Goal: Contribute content

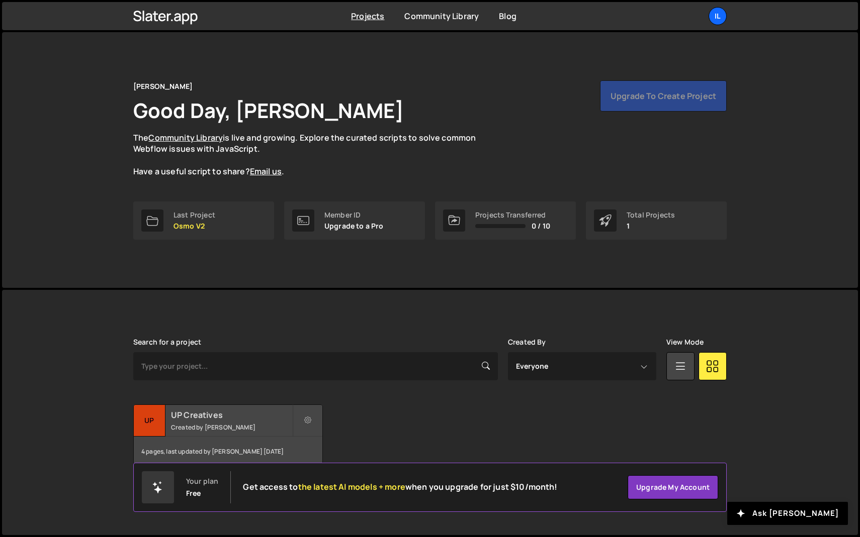
click at [234, 426] on small "Created by Ilja van Eck" at bounding box center [231, 427] width 121 height 9
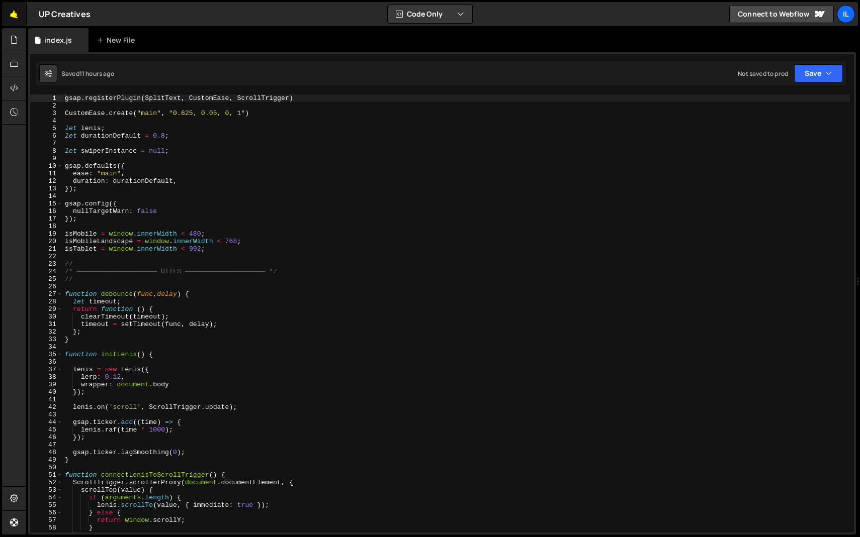
click at [14, 15] on link "🤙" at bounding box center [14, 14] width 25 height 24
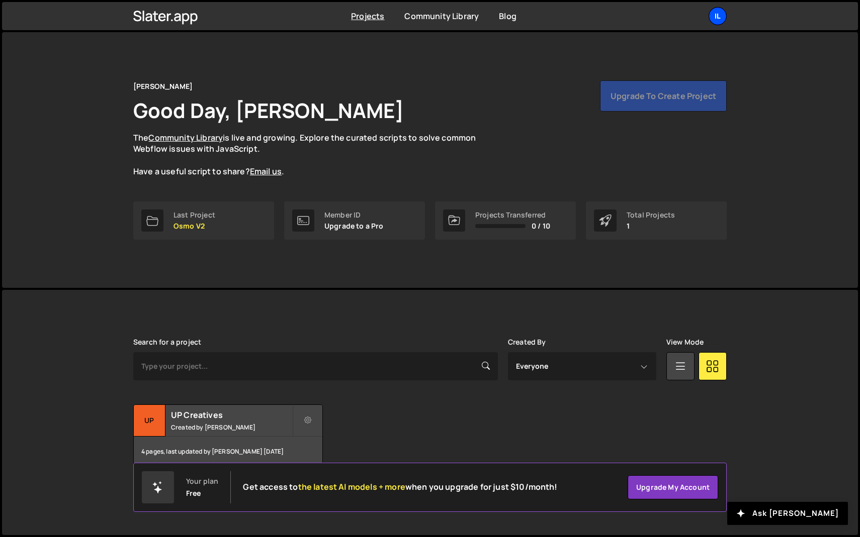
click at [714, 20] on div "Il" at bounding box center [717, 16] width 18 height 18
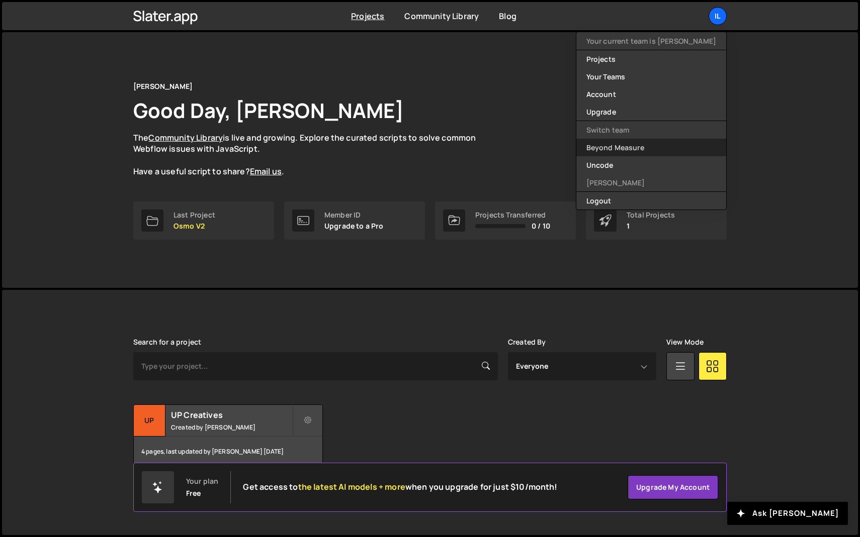
click at [647, 150] on link "Beyond Measure" at bounding box center [651, 148] width 150 height 18
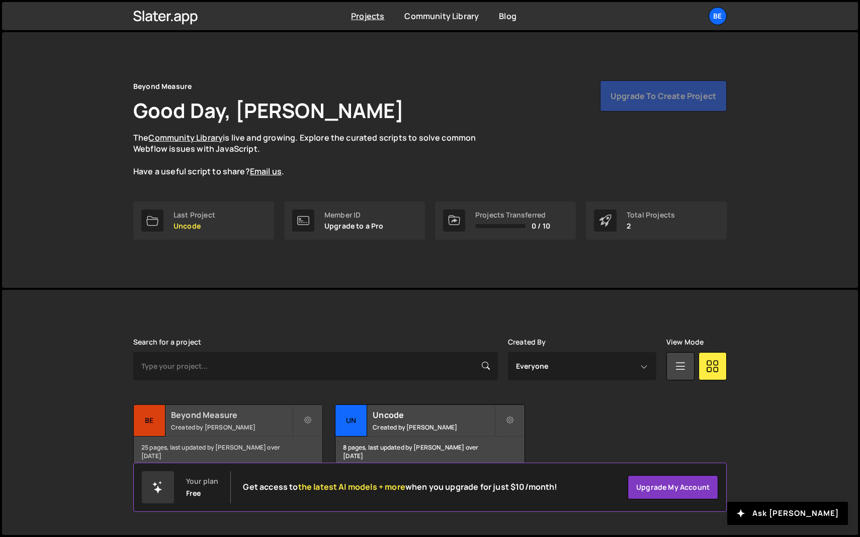
click at [248, 423] on small "Created by [PERSON_NAME]" at bounding box center [231, 427] width 121 height 9
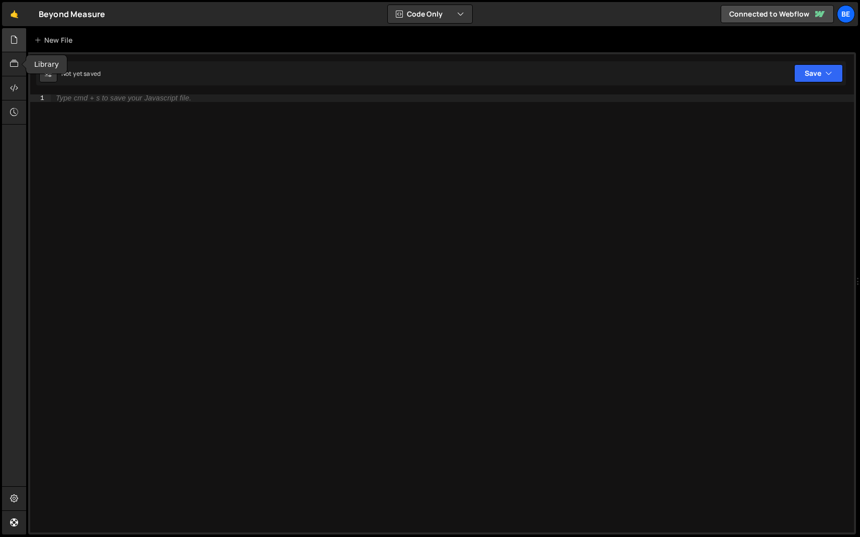
click at [14, 48] on div at bounding box center [14, 40] width 25 height 24
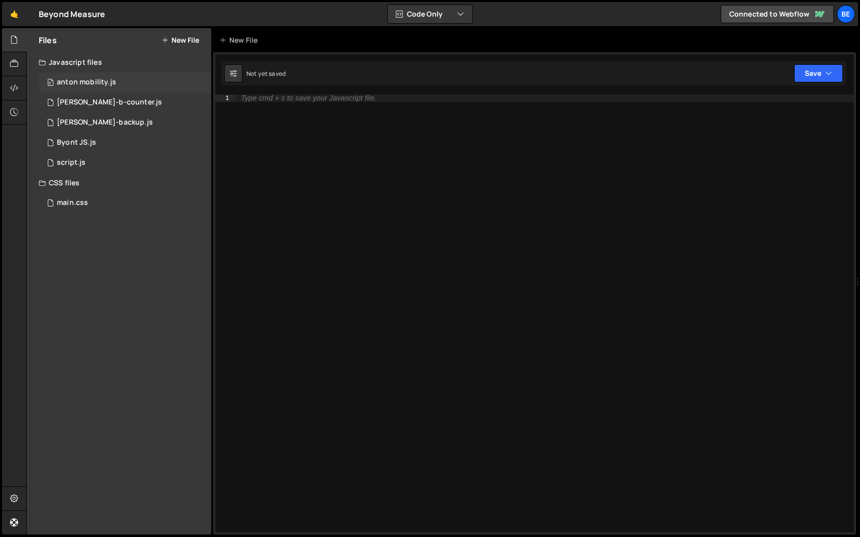
click at [70, 84] on div "anton mobility.js" at bounding box center [86, 82] width 59 height 9
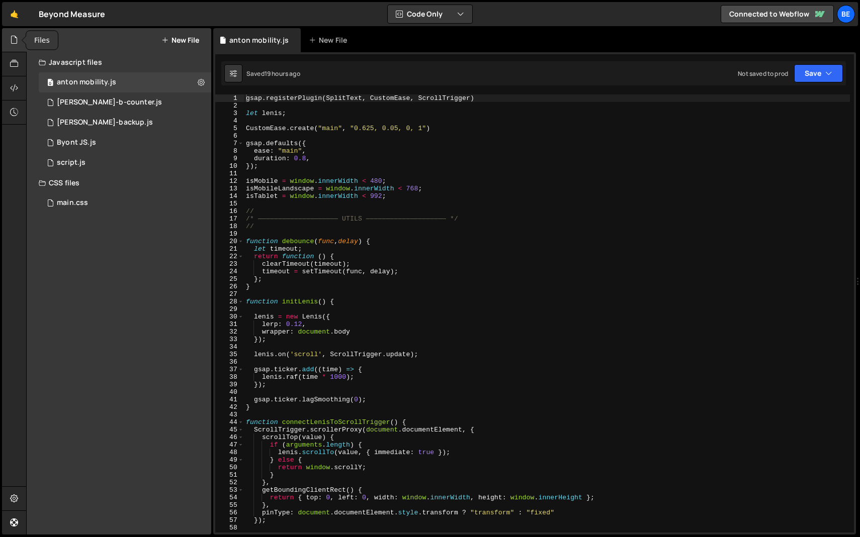
click at [20, 39] on div at bounding box center [14, 40] width 25 height 24
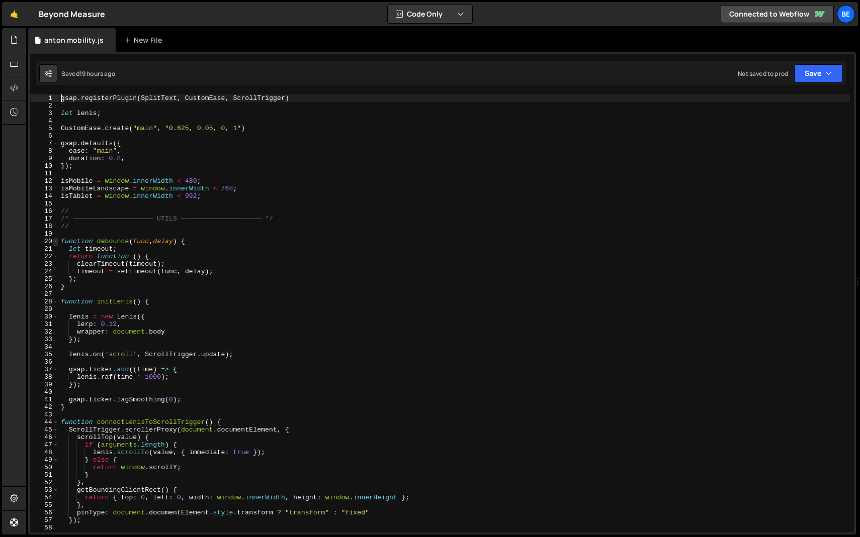
click at [54, 242] on span at bounding box center [56, 242] width 6 height 8
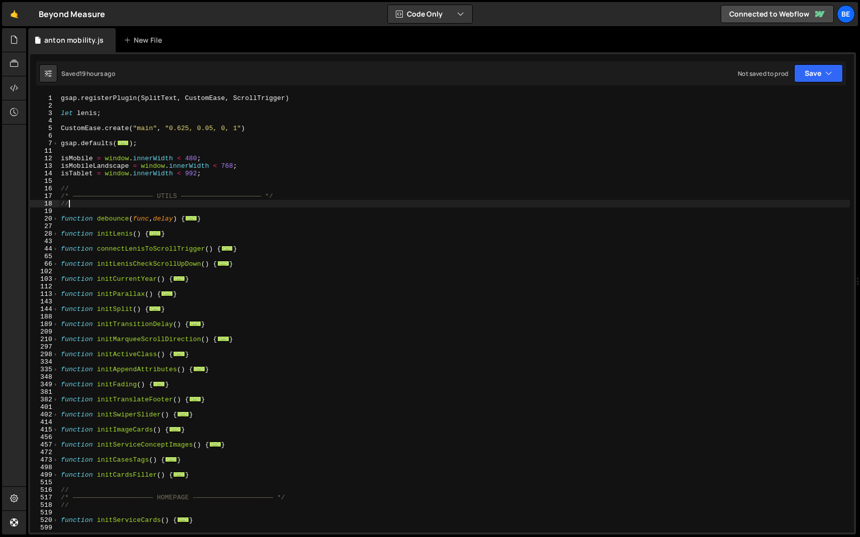
click at [123, 204] on div "gsap . registerPlugin ( SplitText , CustomEase , ScrollTrigger ) let [PERSON_NA…" at bounding box center [454, 321] width 791 height 453
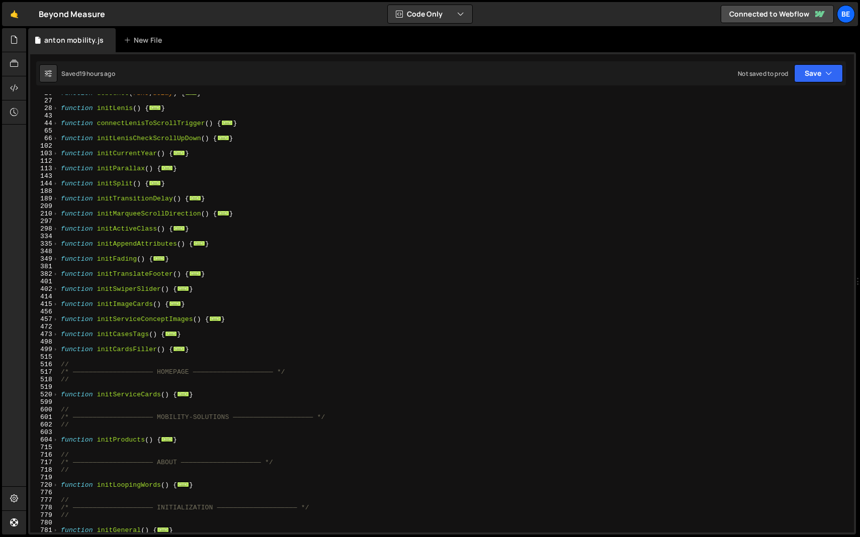
scroll to position [132, 0]
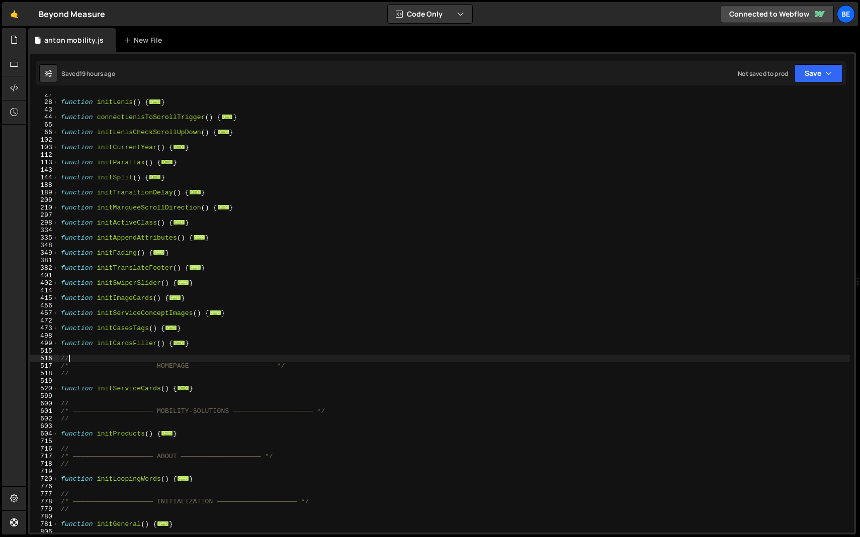
click at [117, 356] on div "function initLenis ( ) { ... } function connectLenisToScrollTrigger ( ) { ... }…" at bounding box center [454, 317] width 791 height 453
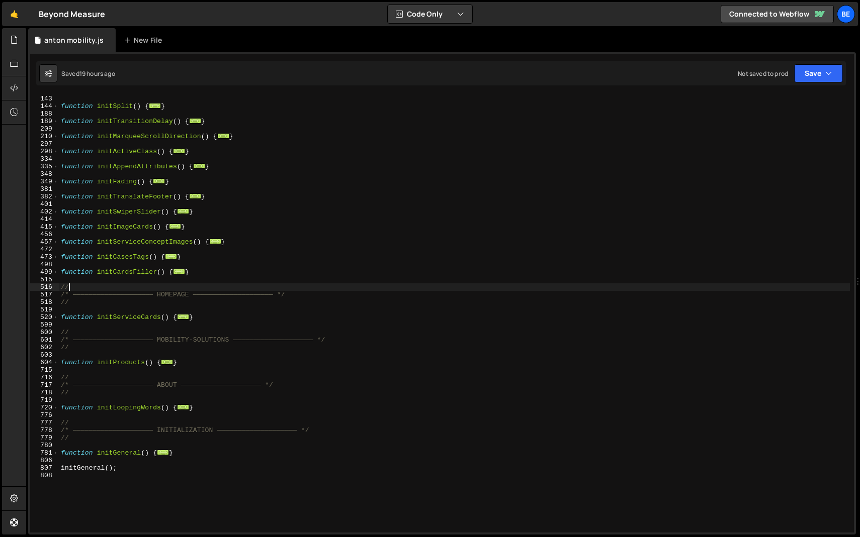
scroll to position [204, 0]
click at [55, 273] on span at bounding box center [56, 271] width 6 height 8
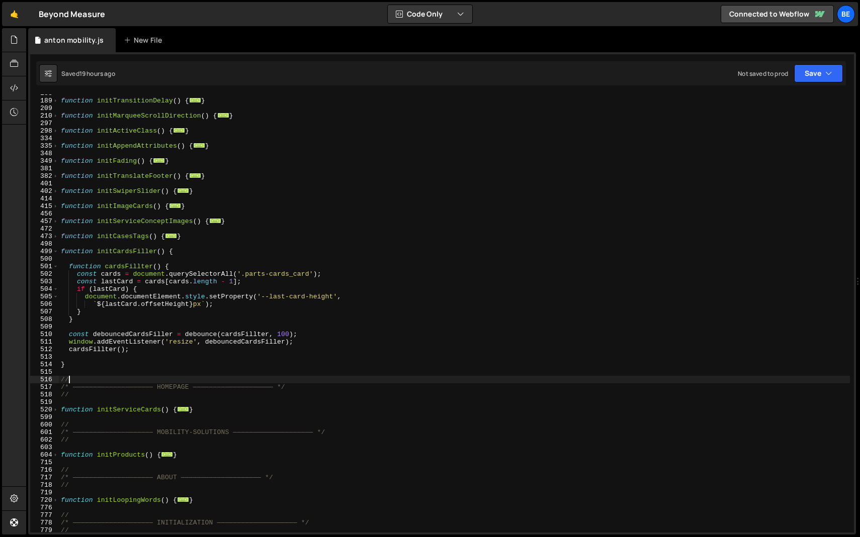
scroll to position [223, 0]
click at [113, 322] on div "function initTransitionDelay ( ) { ... } function initMarqueeScrollDirection ( …" at bounding box center [454, 315] width 791 height 453
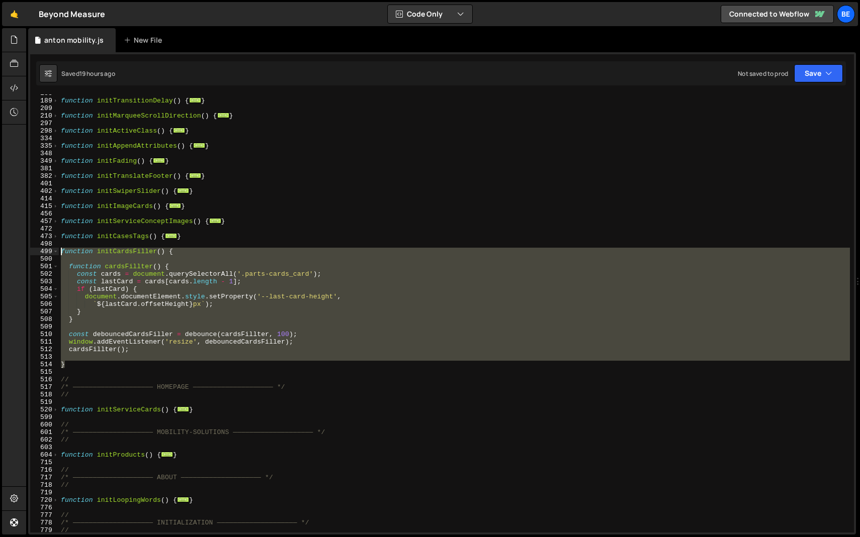
drag, startPoint x: 69, startPoint y: 365, endPoint x: 47, endPoint y: 252, distance: 114.7
click at [47, 252] on div "} 188 189 209 210 297 298 334 335 348 349 381 382 401 402 414 415 456 457 472 4…" at bounding box center [442, 314] width 824 height 438
click at [104, 365] on div "function initTransitionDelay ( ) { ... } function initMarqueeScrollDirection ( …" at bounding box center [454, 314] width 791 height 438
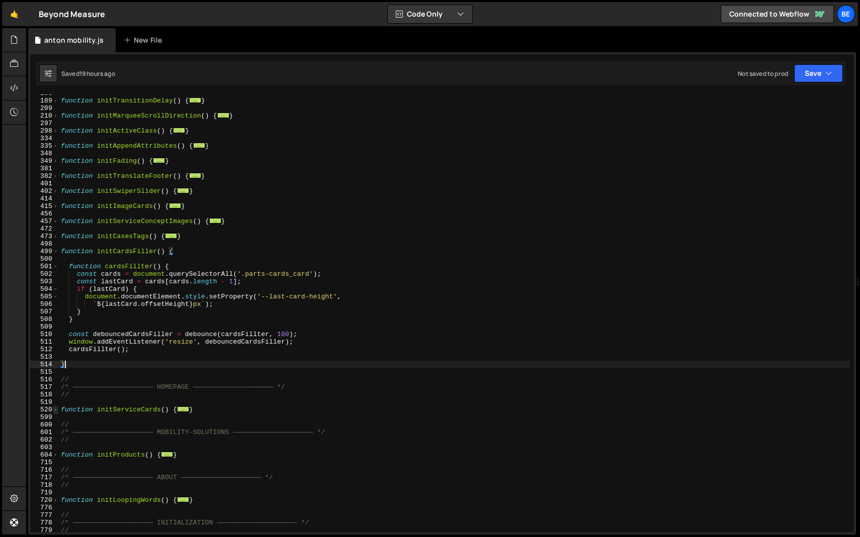
click at [56, 408] on span at bounding box center [56, 410] width 6 height 8
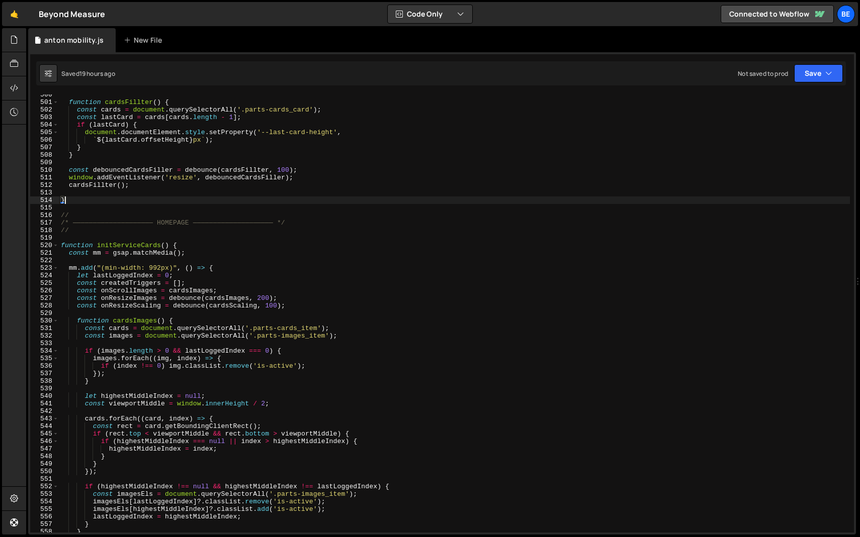
scroll to position [388, 0]
click at [54, 243] on span at bounding box center [56, 246] width 6 height 8
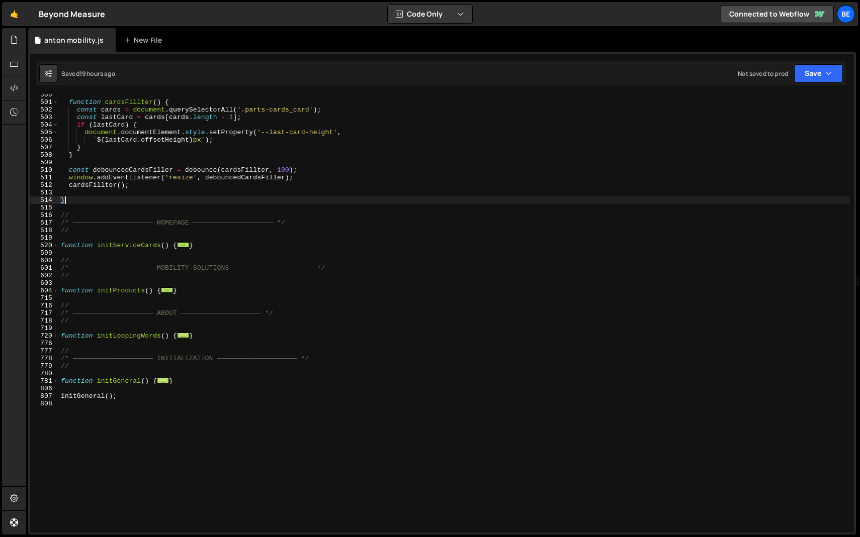
click at [89, 244] on div "function cardsFillter ( ) { const cards = document . querySelectorAll ( '.parts…" at bounding box center [454, 317] width 791 height 453
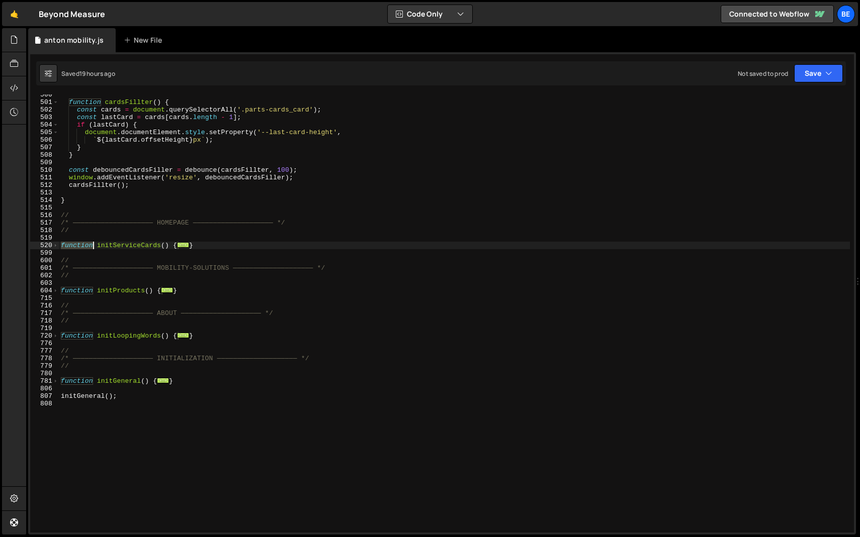
click at [89, 244] on div "function cardsFillter ( ) { const cards = document . querySelectorAll ( '.parts…" at bounding box center [454, 317] width 791 height 453
type textarea "function initServiceCards() { const mm = gsap.matchMedia();"
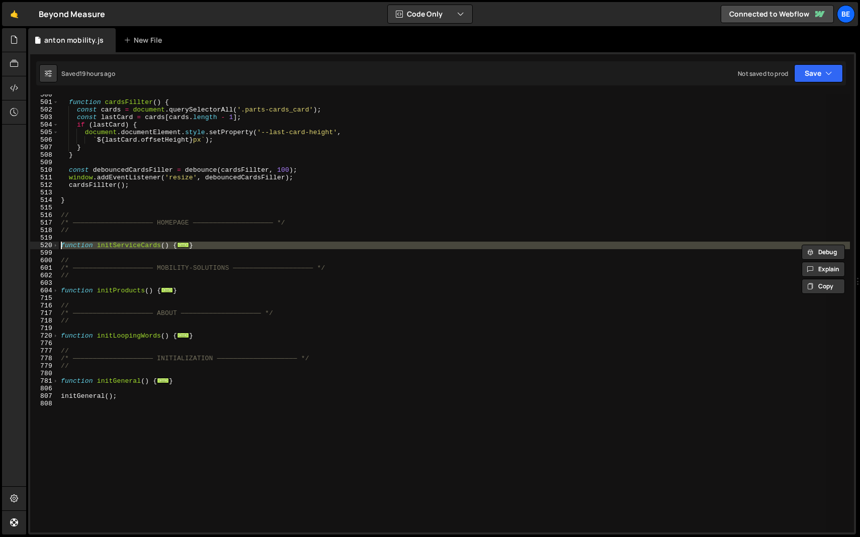
click at [106, 250] on div "function cardsFillter ( ) { const cards = document . querySelectorAll ( '.parts…" at bounding box center [454, 314] width 791 height 438
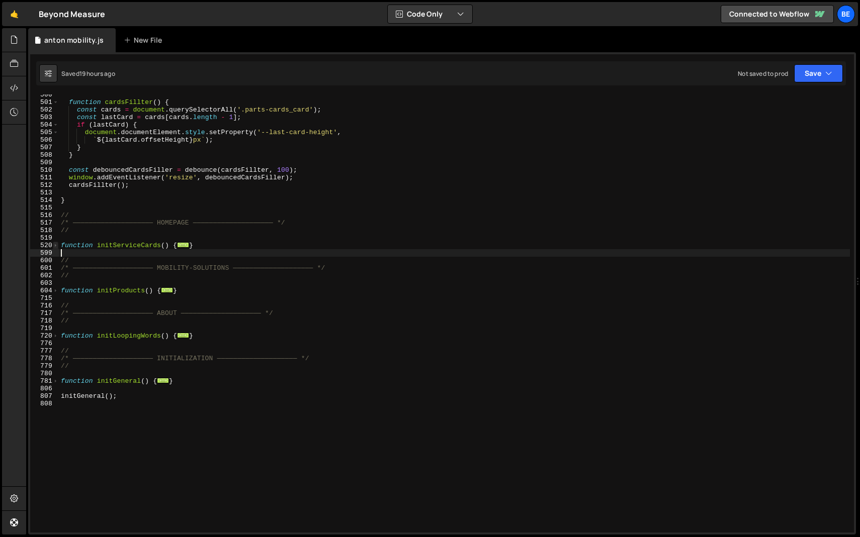
click at [56, 245] on span at bounding box center [56, 246] width 6 height 8
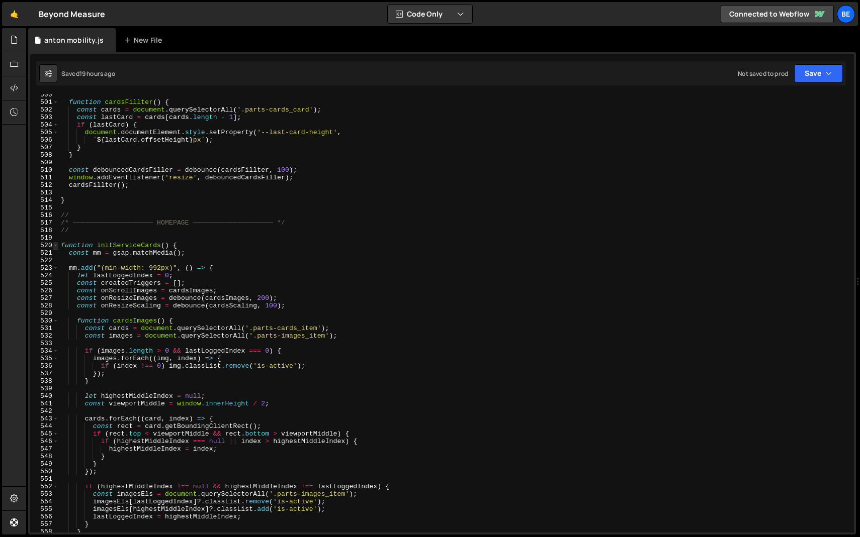
click at [54, 244] on span at bounding box center [56, 246] width 6 height 8
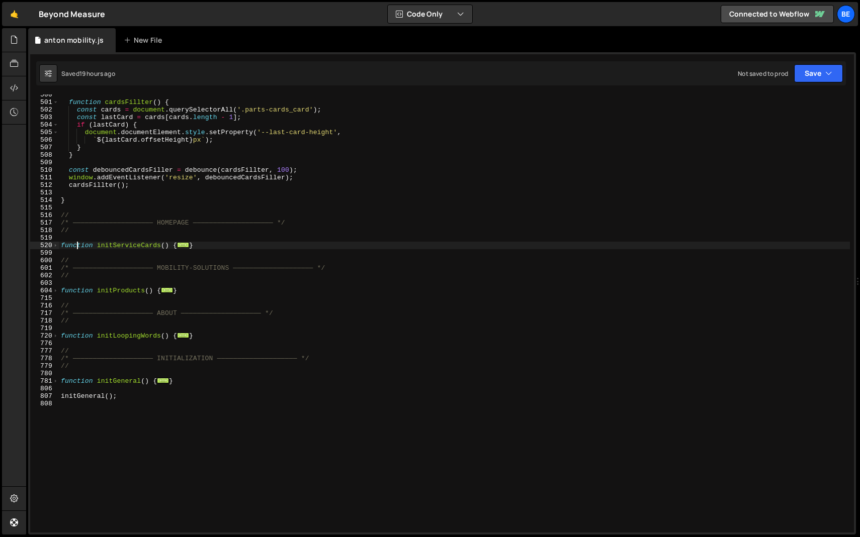
click at [78, 244] on div "function cardsFillter ( ) { const cards = document . querySelectorAll ( '.parts…" at bounding box center [454, 317] width 791 height 453
type textarea "function initServiceCards() { const mm = gsap.matchMedia();"
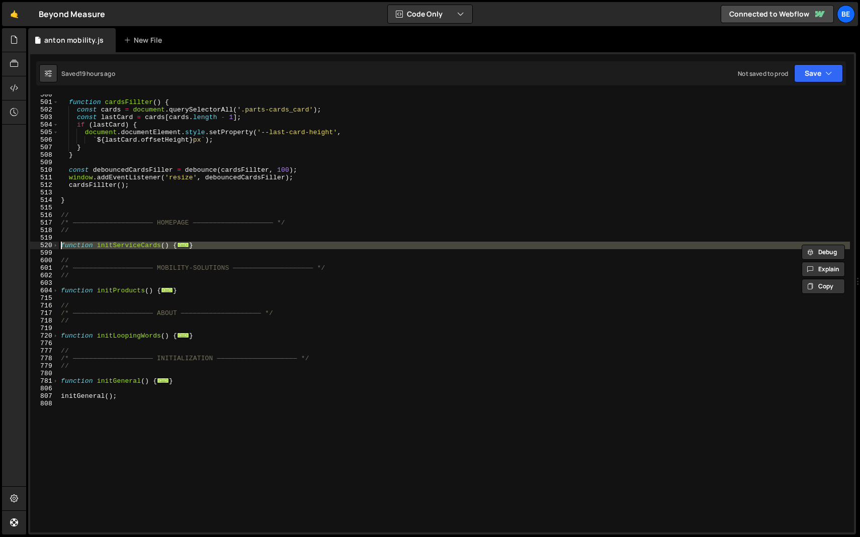
click at [89, 238] on div "function cardsFillter ( ) { const cards = document . querySelectorAll ( '.parts…" at bounding box center [454, 317] width 791 height 453
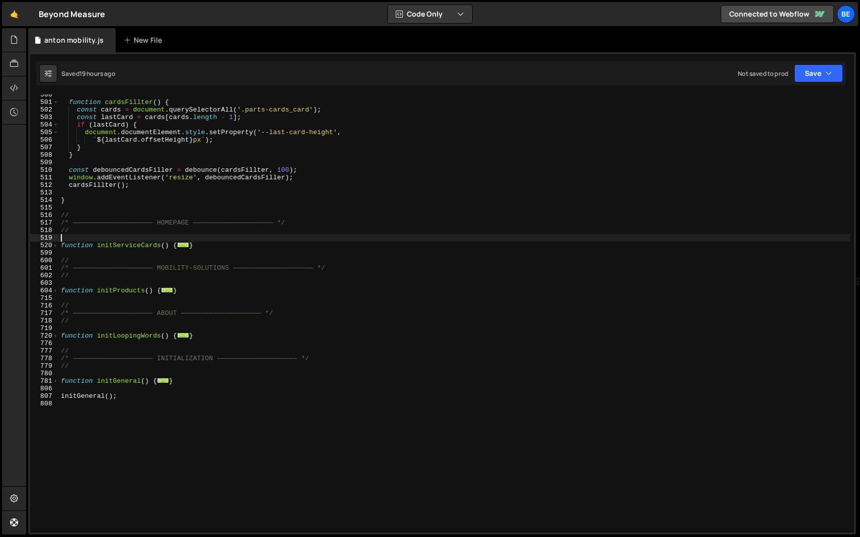
click at [122, 251] on div "function cardsFillter ( ) { const cards = document . querySelectorAll ( '.parts…" at bounding box center [454, 317] width 791 height 453
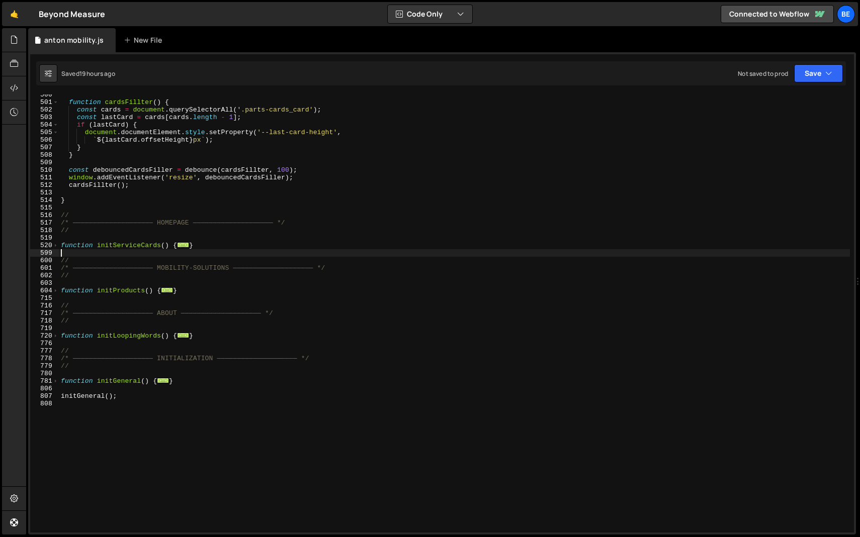
click at [122, 251] on div "function cardsFillter ( ) { const cards = document . querySelectorAll ( '.parts…" at bounding box center [454, 317] width 791 height 453
click at [126, 247] on div "function cardsFillter ( ) { const cards = document . querySelectorAll ( '.parts…" at bounding box center [454, 317] width 791 height 453
type textarea "function initServiceCards() {"
click at [126, 247] on div "function cardsFillter ( ) { const cards = document . querySelectorAll ( '.parts…" at bounding box center [454, 317] width 791 height 453
click at [124, 252] on div "function cardsFillter ( ) { const cards = document . querySelectorAll ( '.parts…" at bounding box center [454, 317] width 791 height 453
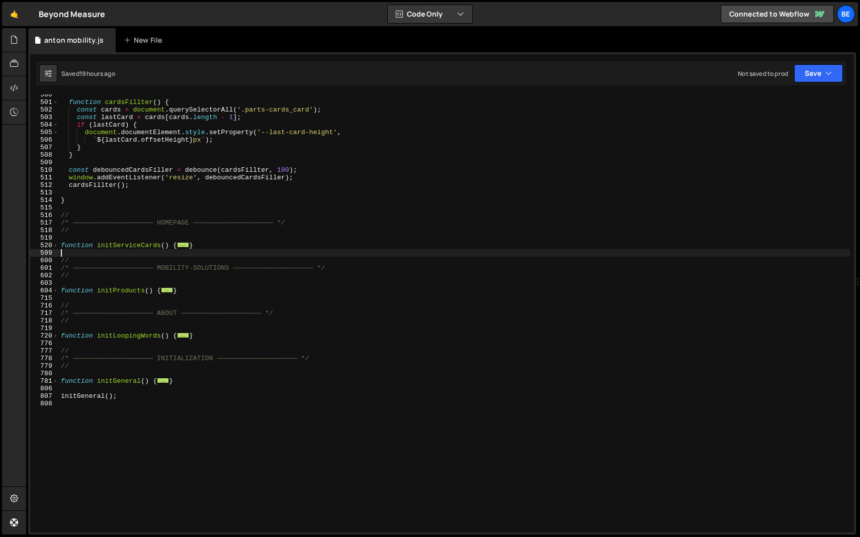
click at [106, 139] on div "function cardsFillter ( ) { const cards = document . querySelectorAll ( '.parts…" at bounding box center [454, 317] width 791 height 453
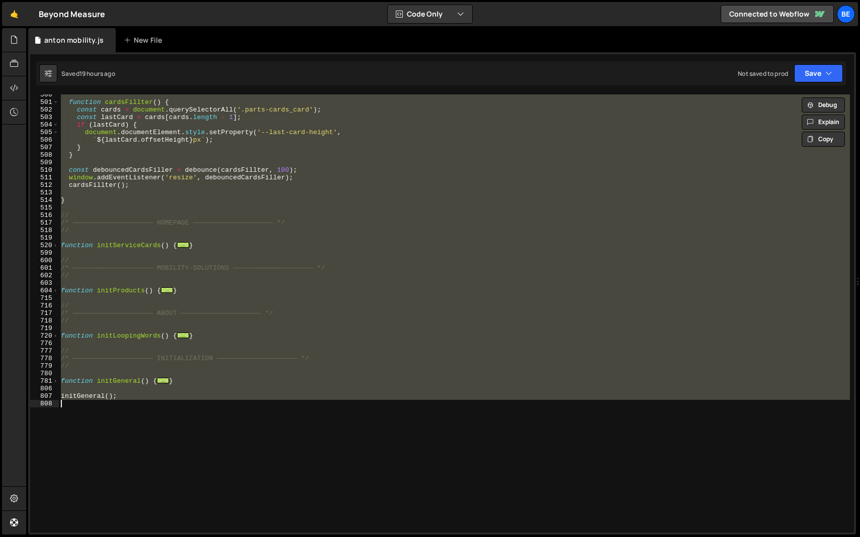
click at [151, 200] on div "function cardsFillter ( ) { const cards = document . querySelectorAll ( '.parts…" at bounding box center [454, 314] width 791 height 438
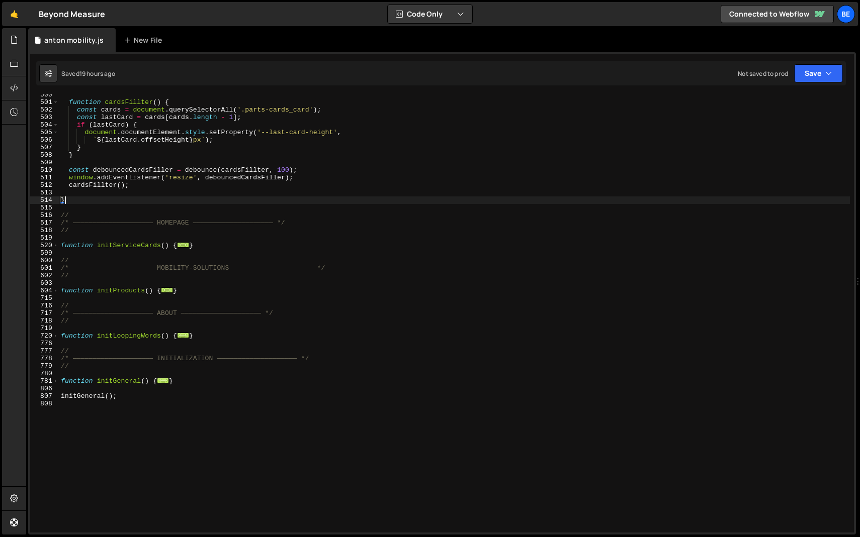
scroll to position [371, 0]
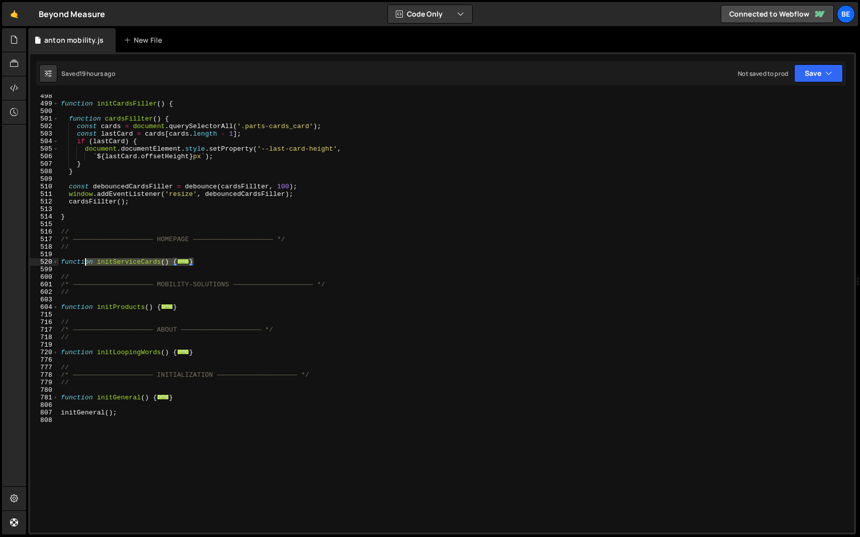
drag, startPoint x: 204, startPoint y: 261, endPoint x: 29, endPoint y: 261, distance: 175.0
click at [29, 261] on div "1 Type cmd + s to save your Javascript file. הההההההההההההההההההההההההההההההההה…" at bounding box center [442, 293] width 828 height 483
paste textarea "}"
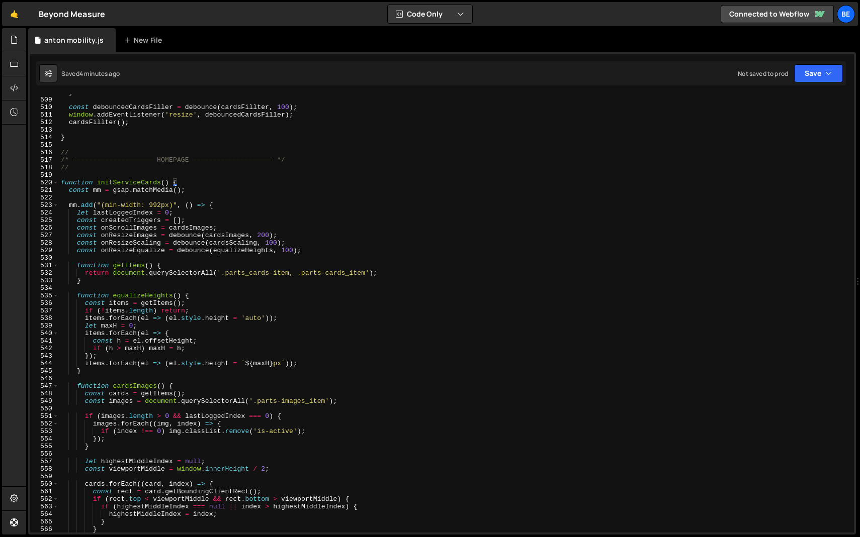
scroll to position [3821, 0]
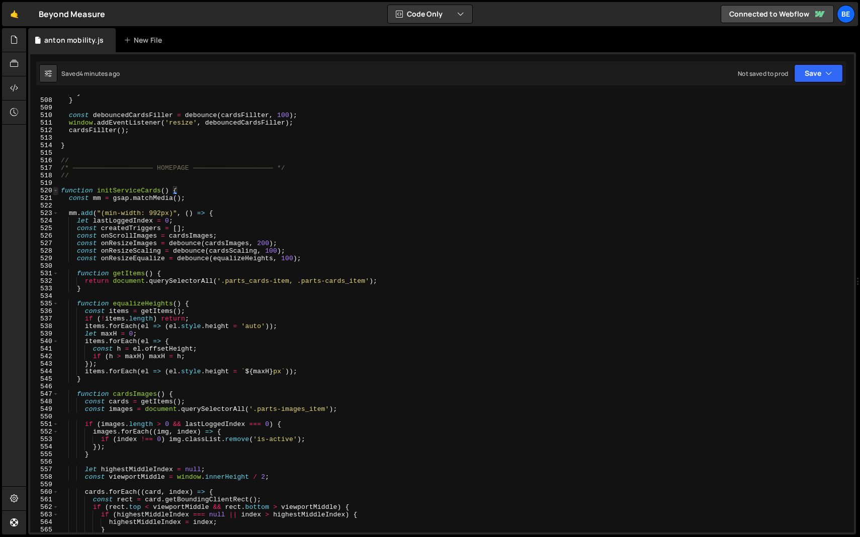
click at [56, 192] on span at bounding box center [56, 191] width 6 height 8
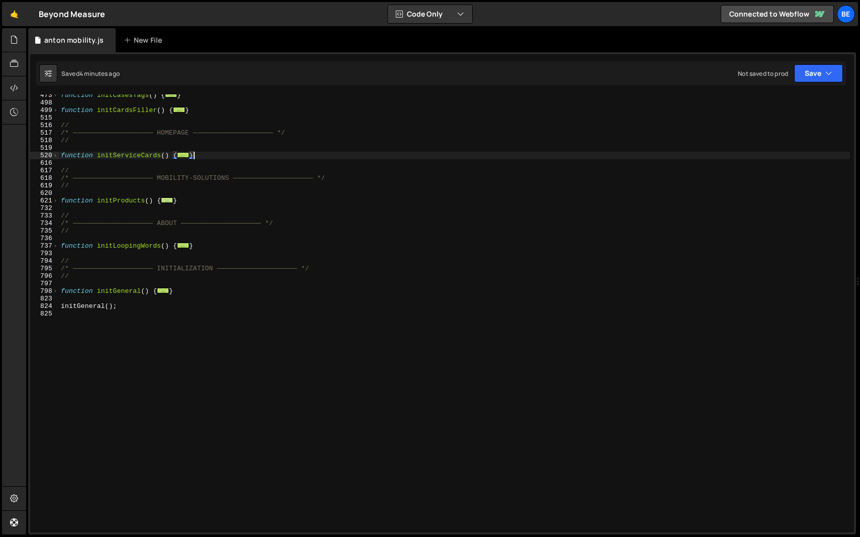
scroll to position [358, 0]
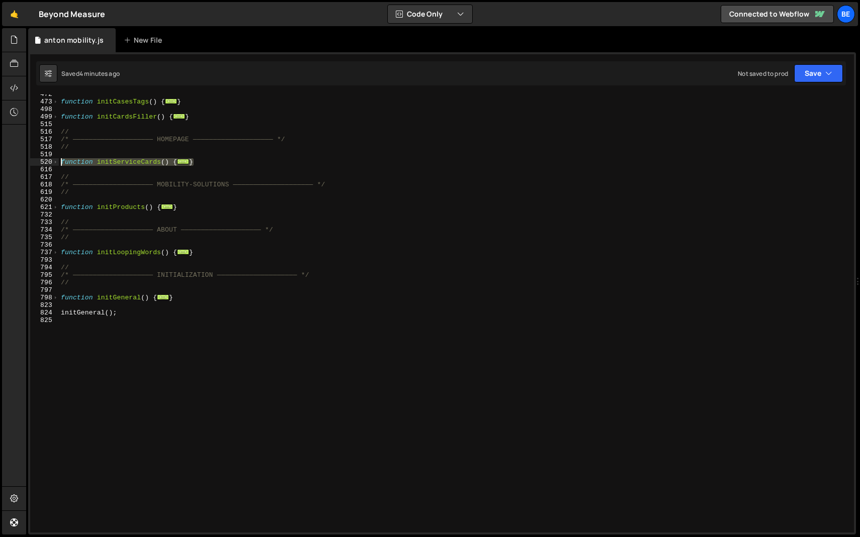
drag, startPoint x: 197, startPoint y: 163, endPoint x: 52, endPoint y: 162, distance: 144.8
click at [52, 162] on div "} 472 473 498 499 515 516 517 518 519 520 616 617 618 619 620 621 732 733 734 7…" at bounding box center [442, 314] width 824 height 438
paste textarea "}"
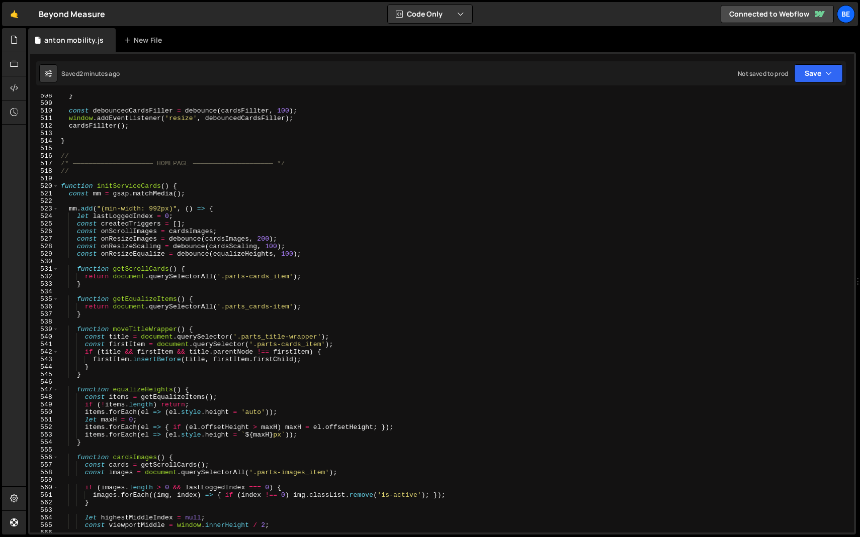
scroll to position [3823, 0]
click at [55, 191] on span at bounding box center [56, 189] width 6 height 8
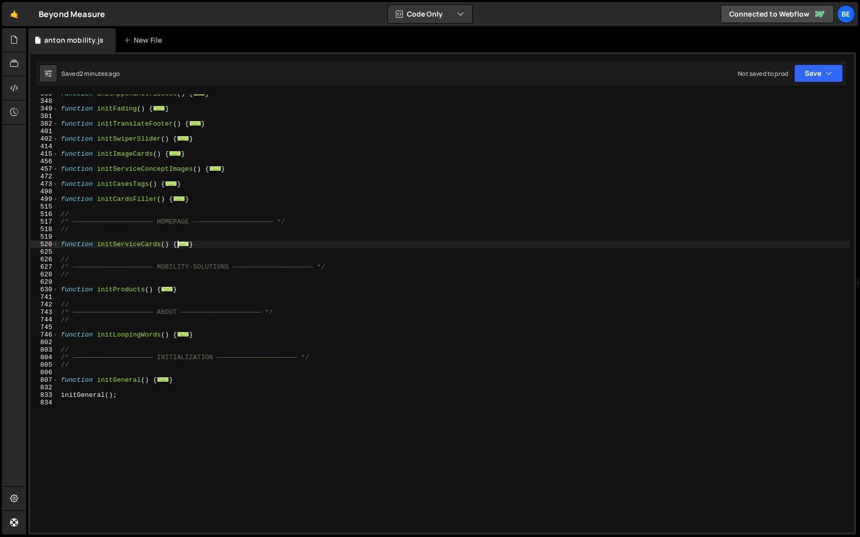
scroll to position [276, 0]
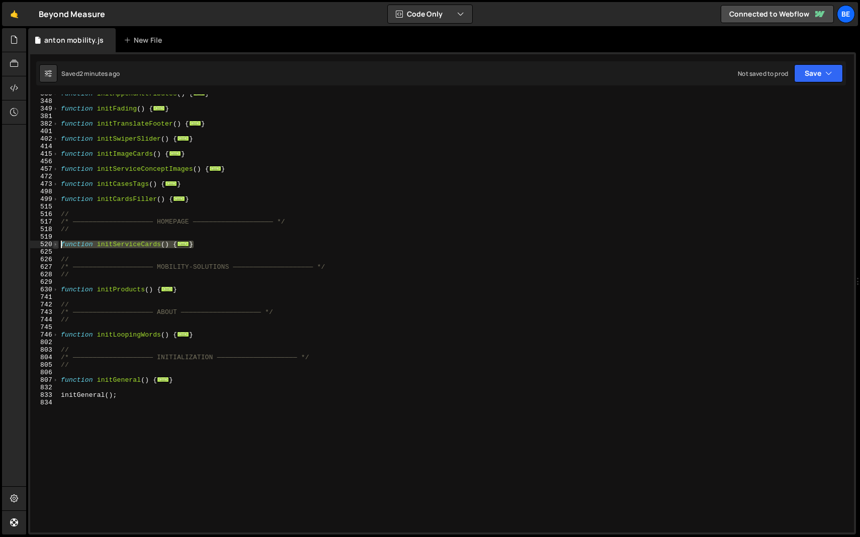
drag, startPoint x: 207, startPoint y: 245, endPoint x: 56, endPoint y: 245, distance: 150.8
click at [56, 245] on div "}); 335 348 349 381 382 401 402 414 415 456 457 472 473 498 499 515 516 517 518…" at bounding box center [442, 314] width 824 height 438
paste textarea "}"
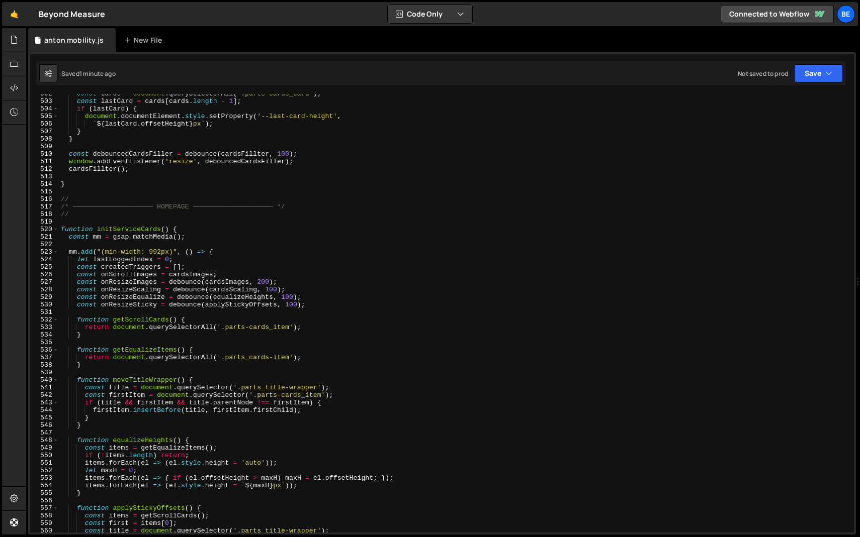
scroll to position [3781, 0]
click at [56, 230] on span at bounding box center [56, 232] width 6 height 8
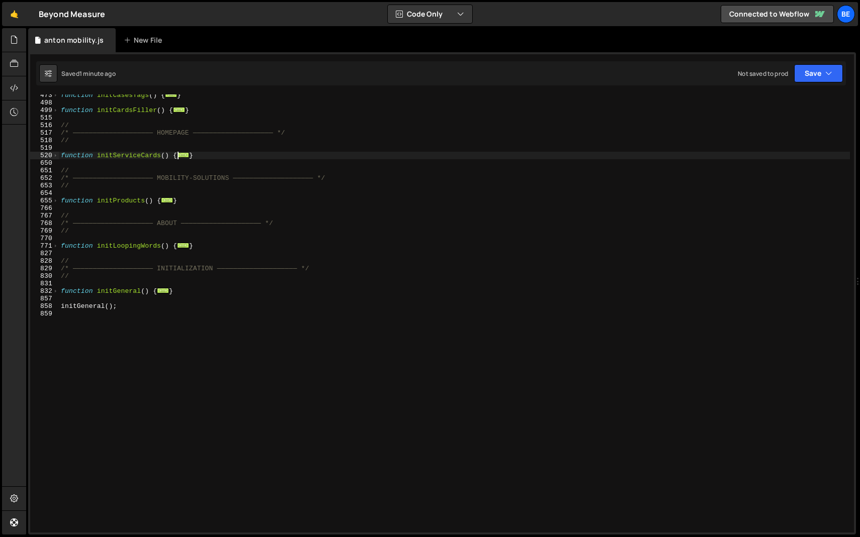
scroll to position [304, 0]
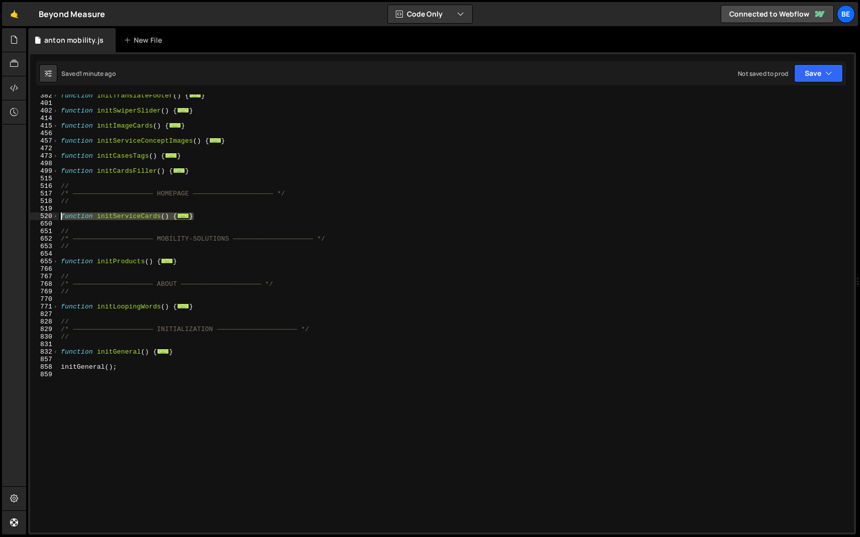
drag, startPoint x: 204, startPoint y: 216, endPoint x: 39, endPoint y: 214, distance: 164.9
click at [39, 214] on div "}); 382 401 402 414 415 456 457 472 473 498 499 515 516 517 518 519 520 650 651…" at bounding box center [442, 314] width 824 height 438
paste textarea "}"
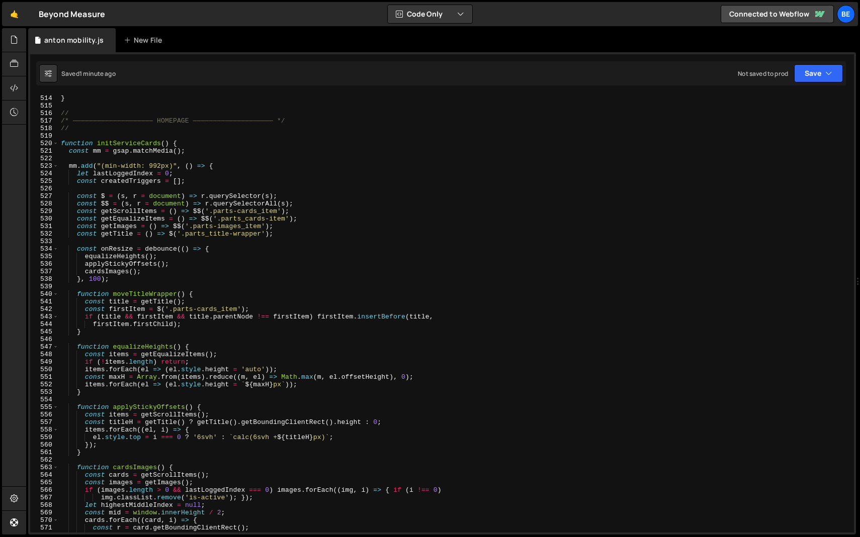
scroll to position [3840, 0]
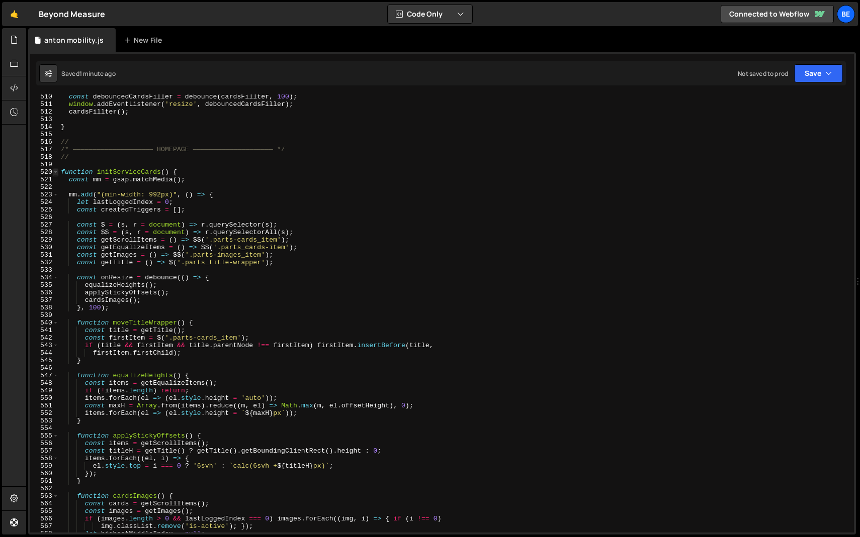
click at [54, 172] on span at bounding box center [56, 172] width 6 height 8
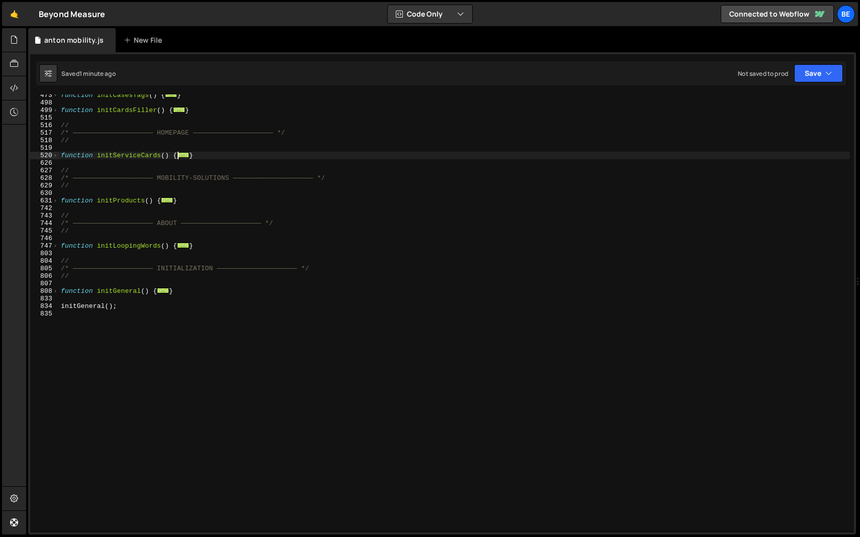
scroll to position [365, 0]
drag, startPoint x: 211, startPoint y: 157, endPoint x: 22, endPoint y: 157, distance: 189.0
click at [22, 157] on div "Hold on a sec... Are you certain you wish to leave this page? Any changes you'v…" at bounding box center [430, 268] width 860 height 537
paste textarea "}"
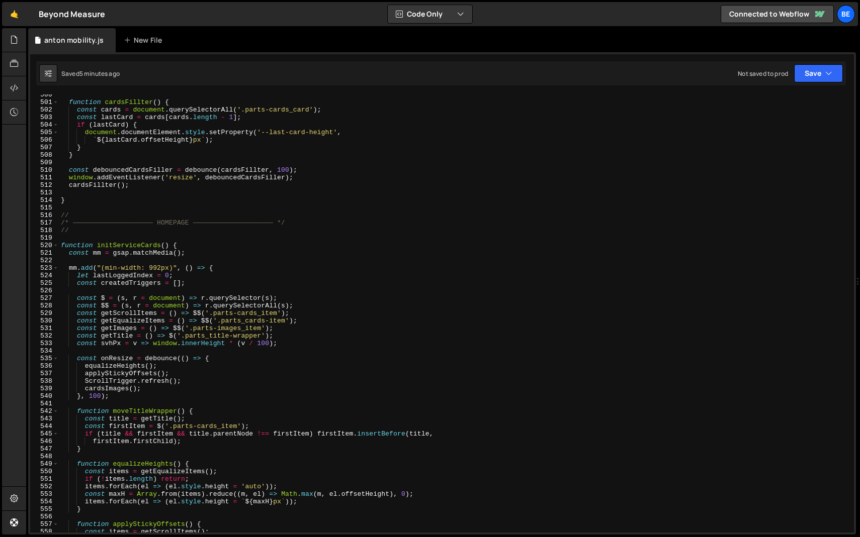
scroll to position [3764, 0]
click at [55, 247] on span at bounding box center [56, 248] width 6 height 8
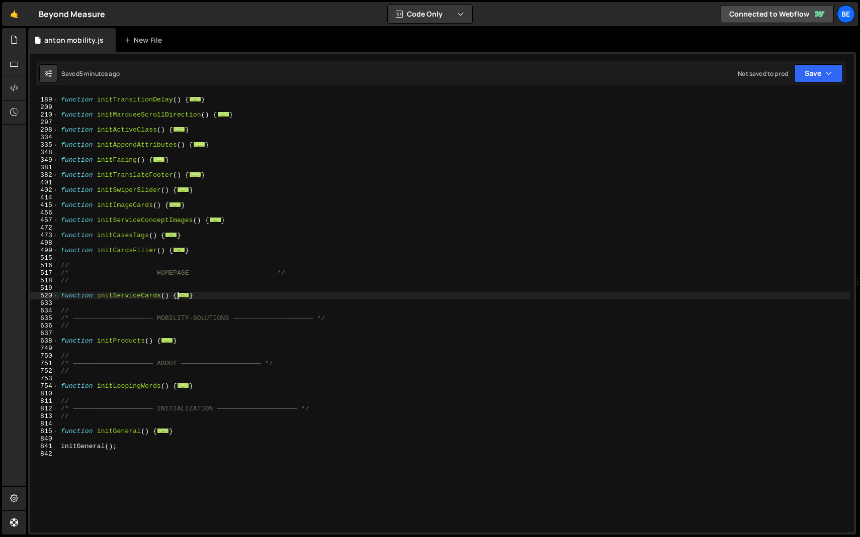
scroll to position [225, 0]
drag, startPoint x: 200, startPoint y: 293, endPoint x: 54, endPoint y: 294, distance: 146.3
click at [54, 294] on div "}; 188 189 209 210 297 298 334 335 348 349 381 382 401 402 414 415 456 457 472 …" at bounding box center [442, 314] width 824 height 438
paste textarea "}"
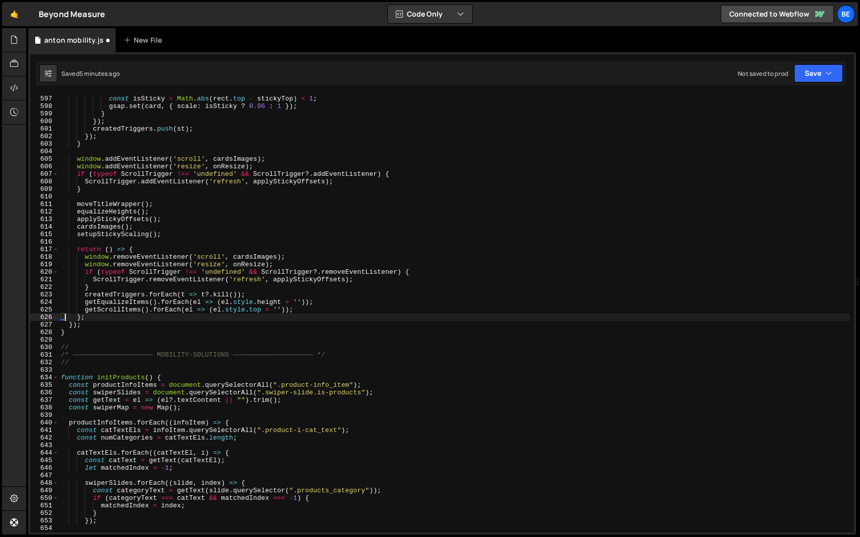
type textarea "};"
click at [57, 378] on span at bounding box center [56, 378] width 6 height 8
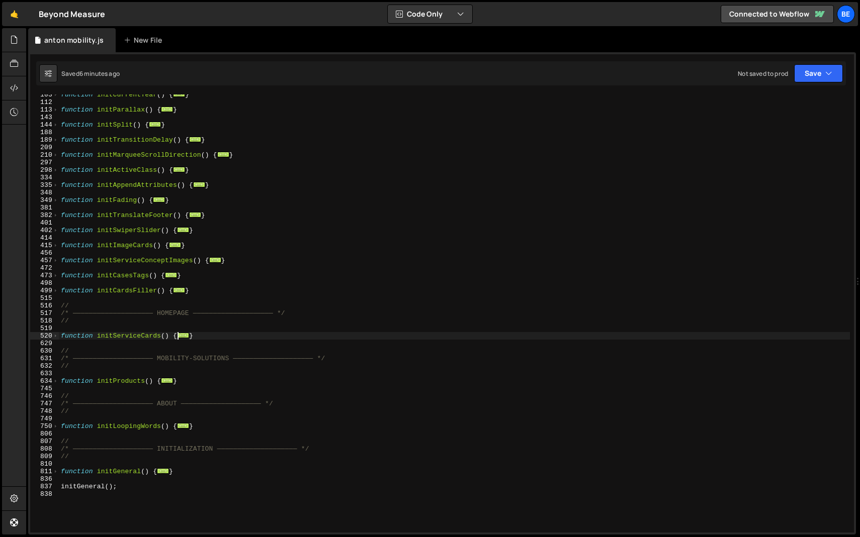
scroll to position [184, 0]
drag, startPoint x: 201, startPoint y: 332, endPoint x: 60, endPoint y: 332, distance: 140.8
click at [60, 332] on div "function initCurrentYear ( ) { ... } function initParallax ( ) { ... } function…" at bounding box center [454, 317] width 791 height 453
drag, startPoint x: 204, startPoint y: 338, endPoint x: 43, endPoint y: 338, distance: 160.9
click at [43, 338] on div "103 112 113 143 144 188 189 209 210 297 298 334 335 348 349 381 382 401 402 414…" at bounding box center [442, 314] width 824 height 438
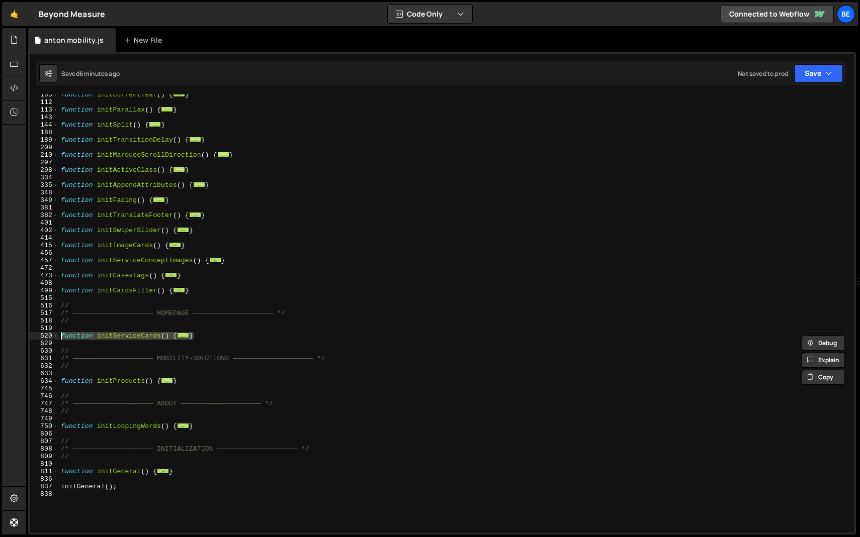
paste textarea "}"
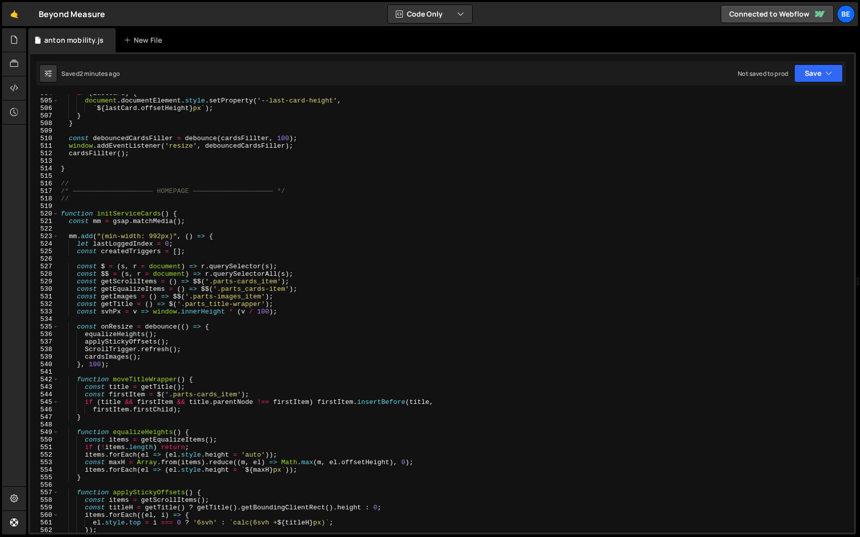
scroll to position [3789, 0]
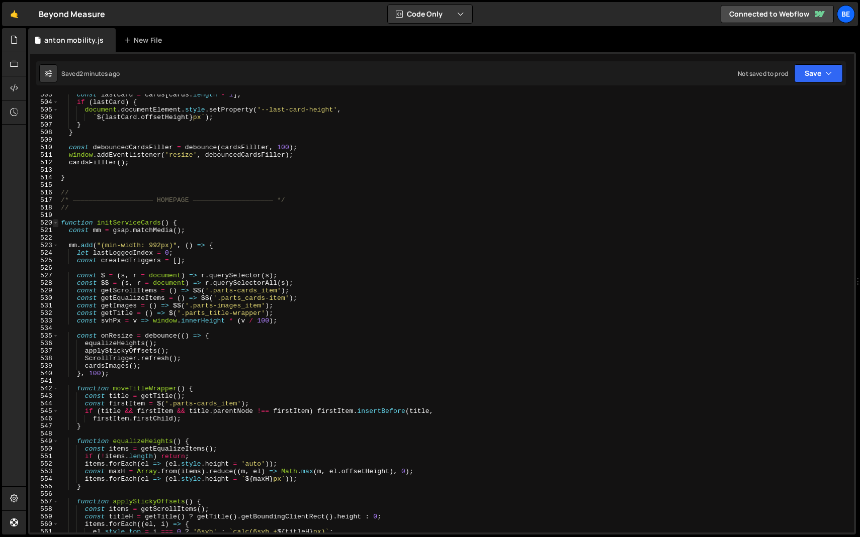
click at [56, 221] on span at bounding box center [56, 223] width 6 height 8
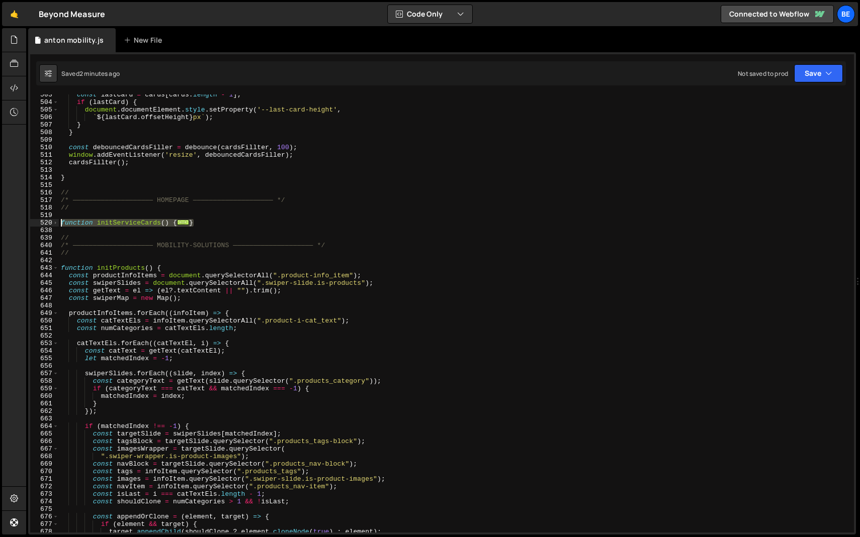
drag, startPoint x: 201, startPoint y: 222, endPoint x: 25, endPoint y: 221, distance: 176.0
click at [25, 221] on div "Hold on a sec... Are you certain you wish to leave this page? Any changes you'v…" at bounding box center [430, 268] width 860 height 537
paste textarea "}"
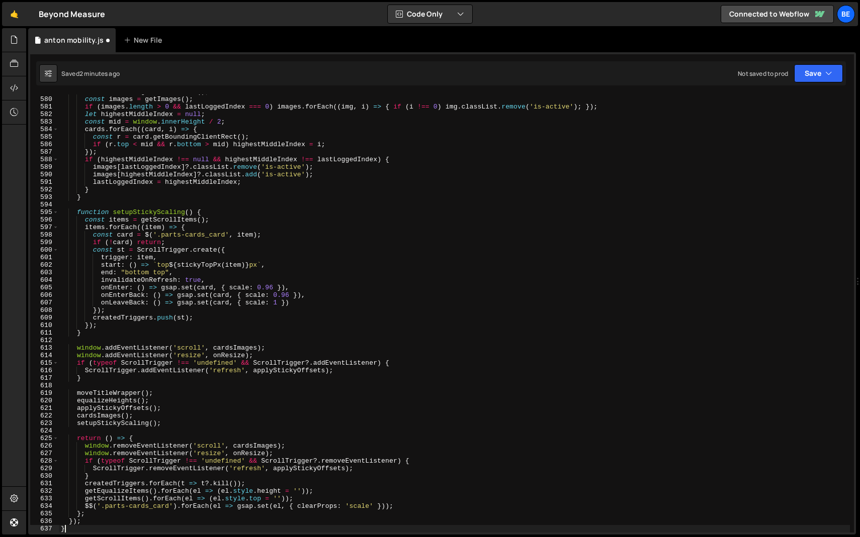
scroll to position [4365, 0]
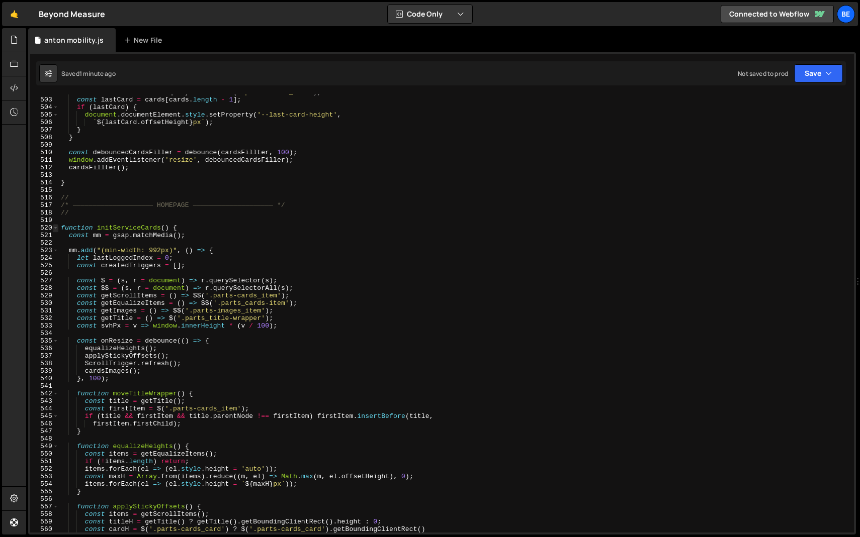
click at [56, 227] on span at bounding box center [56, 228] width 6 height 8
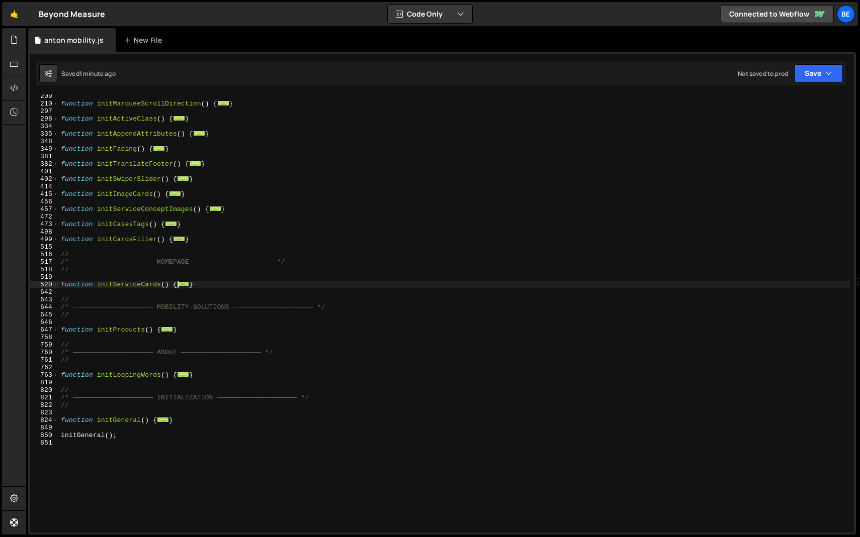
scroll to position [231, 0]
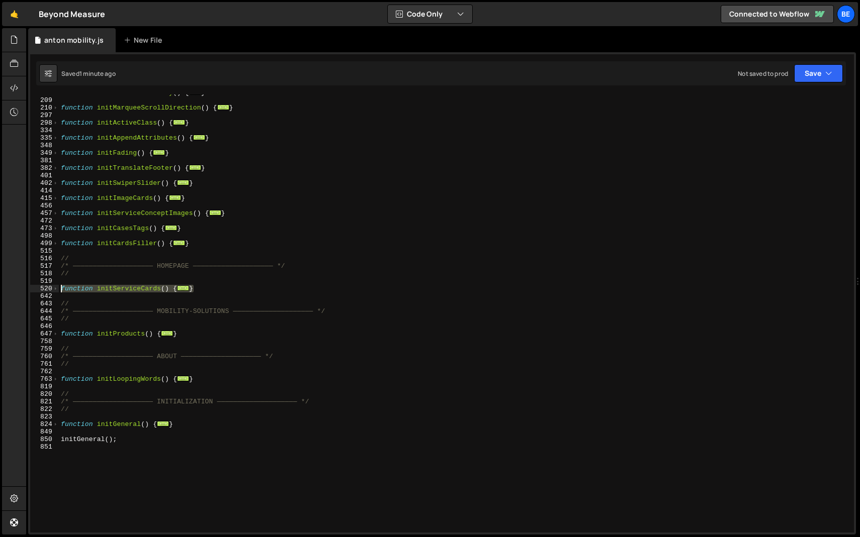
drag, startPoint x: 211, startPoint y: 291, endPoint x: 44, endPoint y: 288, distance: 166.4
click at [44, 288] on div "getScrollItems().forEach(el => (el.style.top = '')); 189 209 210 297 298 334 33…" at bounding box center [442, 314] width 824 height 438
paste textarea "}"
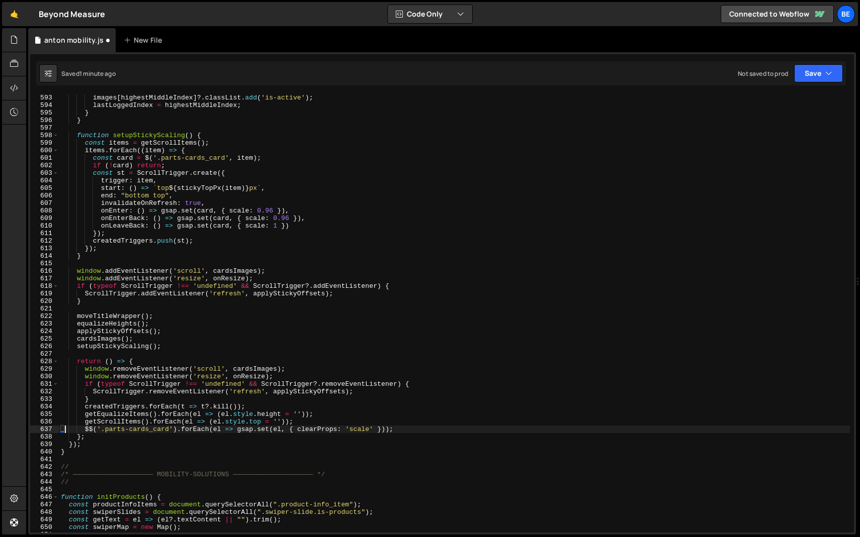
scroll to position [4465, 0]
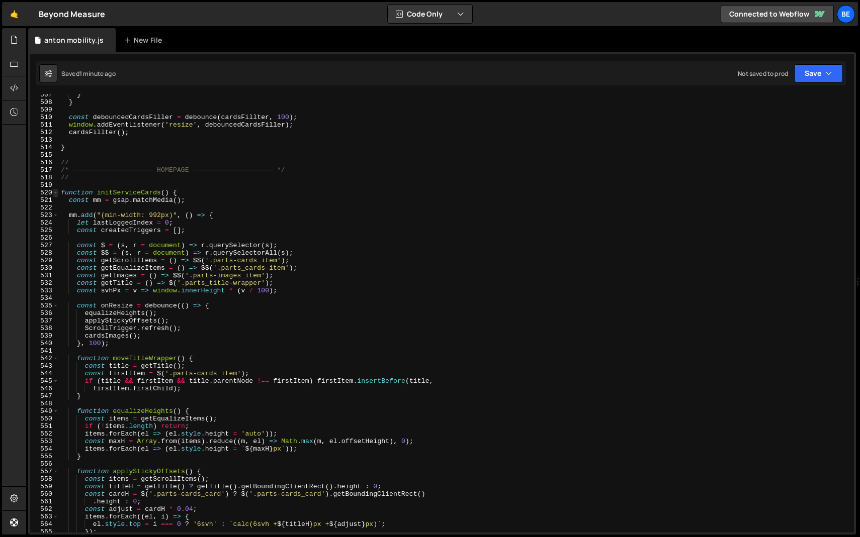
click at [53, 193] on span at bounding box center [56, 193] width 6 height 8
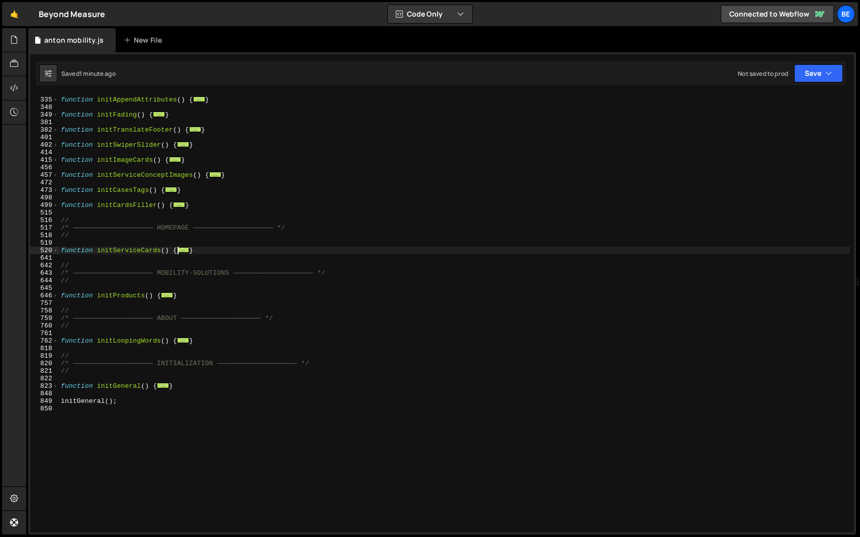
scroll to position [270, 0]
drag, startPoint x: 204, startPoint y: 249, endPoint x: 30, endPoint y: 249, distance: 174.0
click at [30, 249] on div "$$('.parts-cards_card').forEach(el => gsap.set(el, { clearProps: 'scale' })); 3…" at bounding box center [442, 314] width 824 height 438
paste textarea "}"
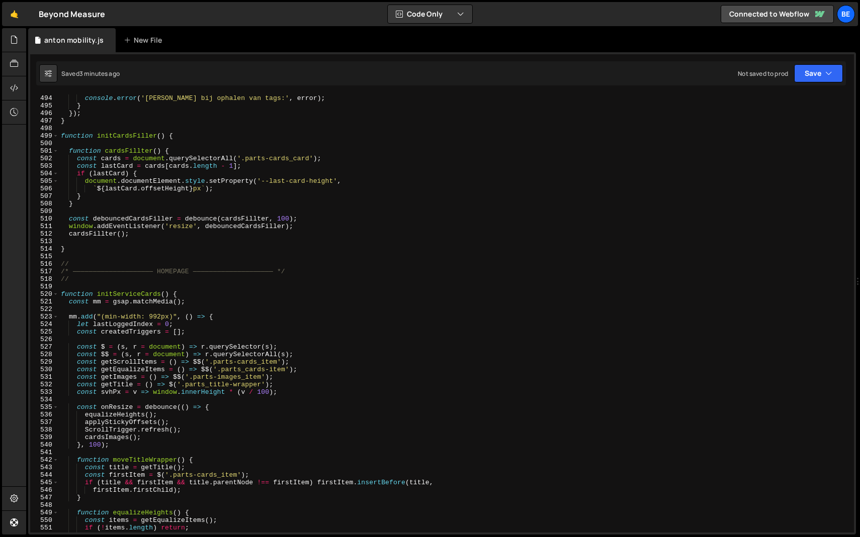
scroll to position [3718, 0]
click at [55, 293] on span at bounding box center [56, 295] width 6 height 8
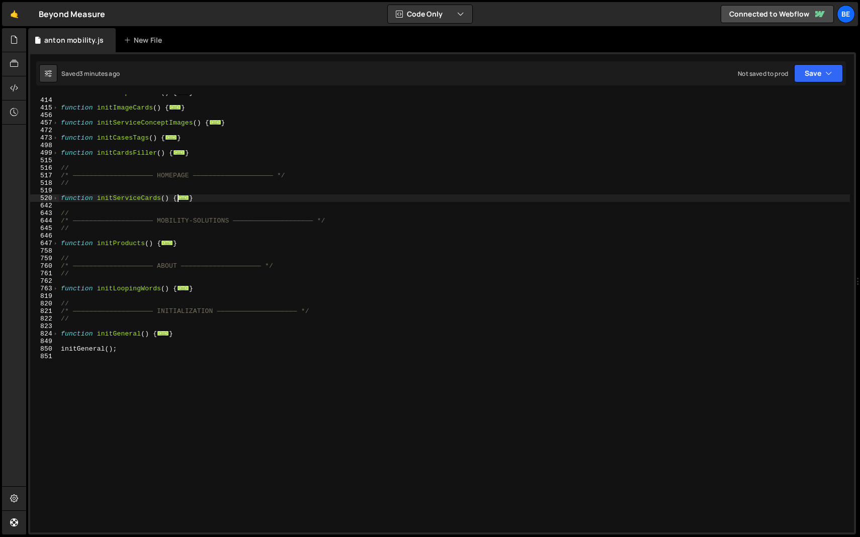
scroll to position [211, 0]
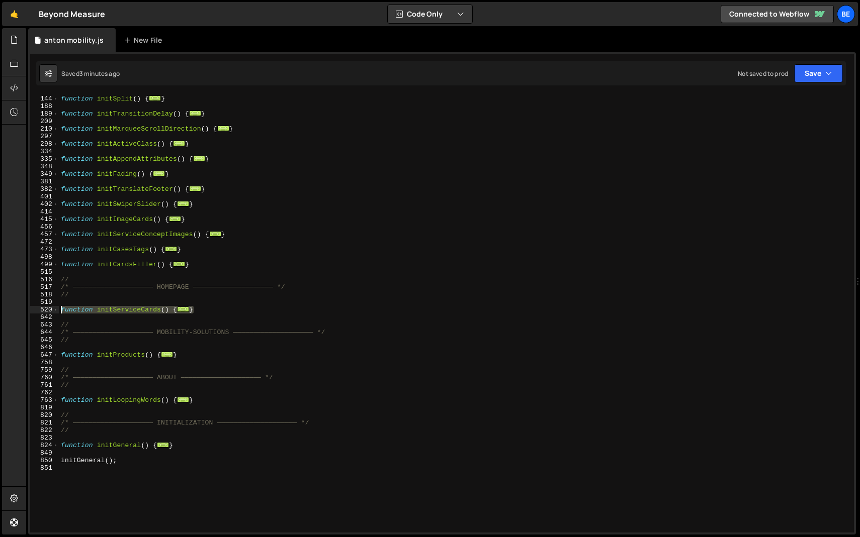
drag, startPoint x: 216, startPoint y: 309, endPoint x: 59, endPoint y: 312, distance: 156.9
click at [59, 312] on div "function initSplit ( ) { ... } function initTransitionDelay ( ) { ... } functio…" at bounding box center [454, 313] width 791 height 453
paste textarea "}"
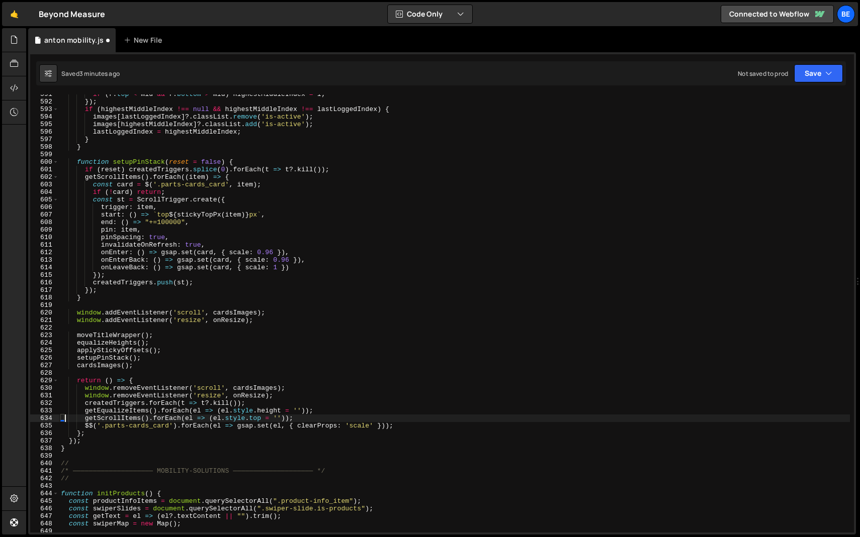
scroll to position [4453, 0]
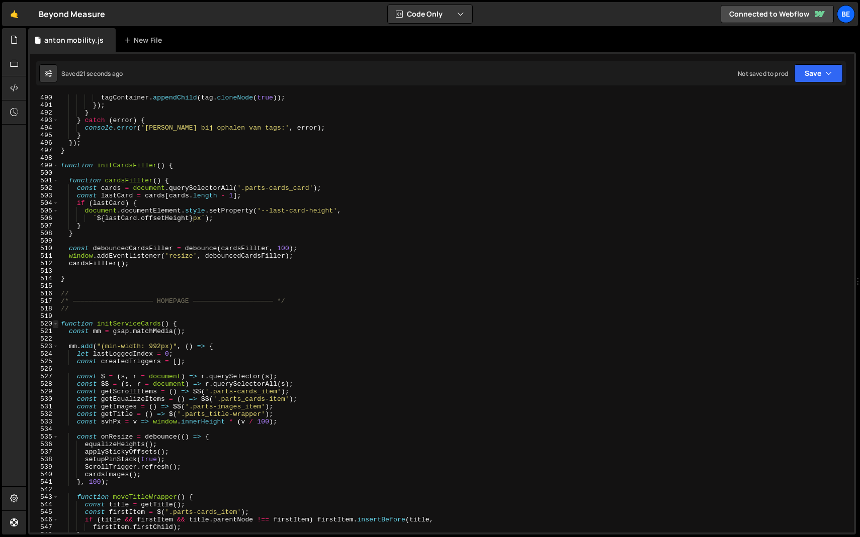
click at [54, 324] on span at bounding box center [56, 324] width 6 height 8
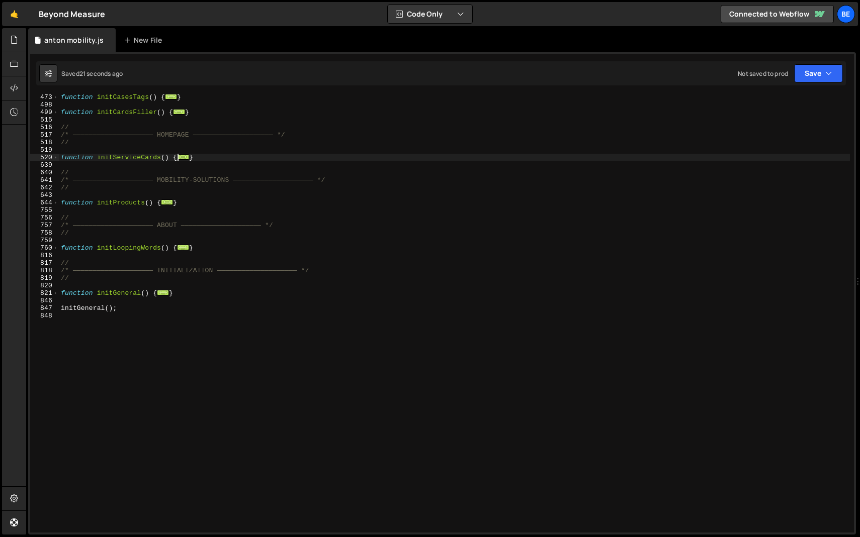
scroll to position [272, 0]
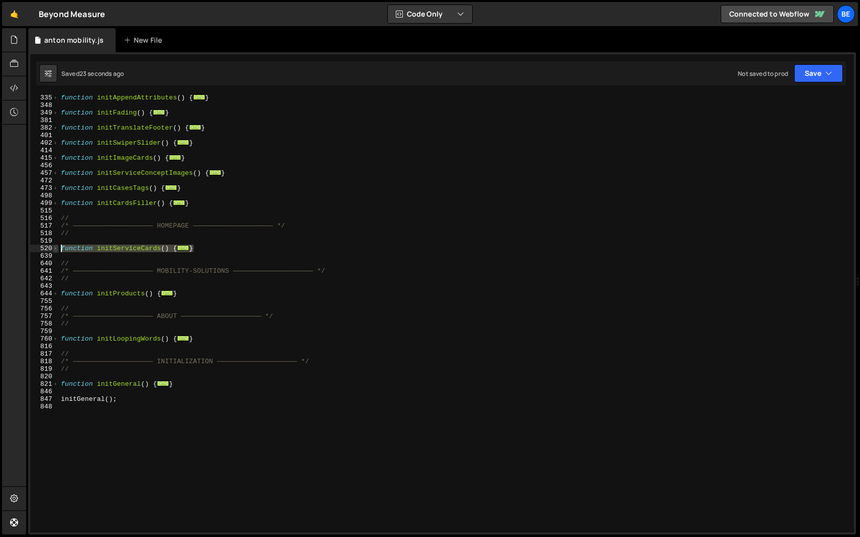
drag, startPoint x: 205, startPoint y: 250, endPoint x: 55, endPoint y: 250, distance: 150.3
click at [55, 250] on div "getScrollItems().forEach(el => (el.style.top = '')); 335 348 349 381 382 401 40…" at bounding box center [442, 314] width 824 height 438
paste textarea "}"
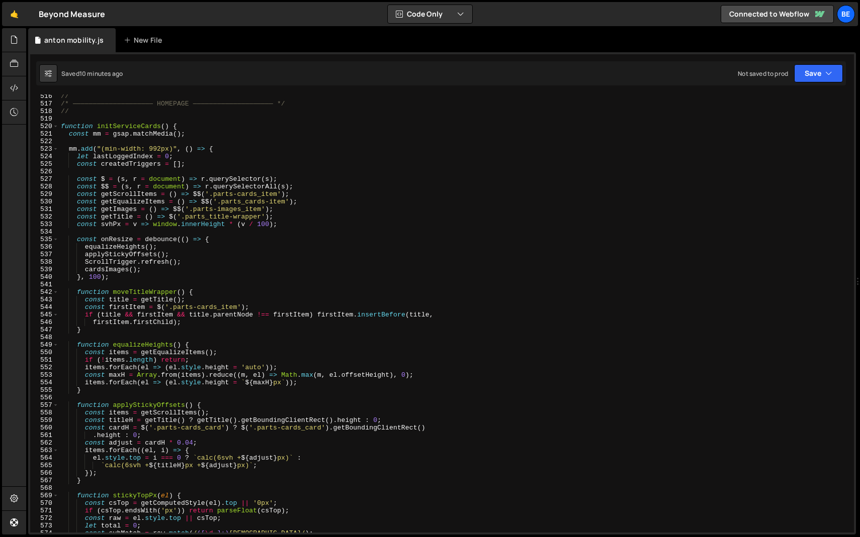
scroll to position [3815, 0]
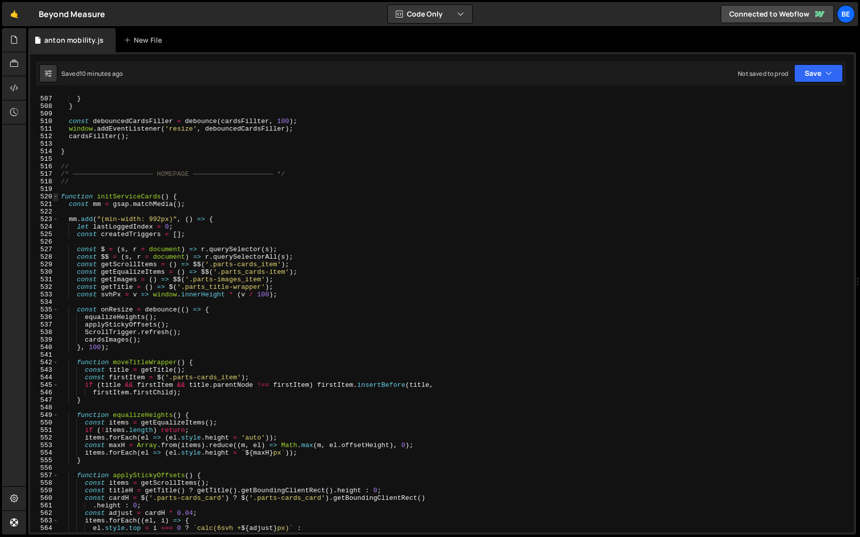
click at [55, 194] on span at bounding box center [56, 197] width 6 height 8
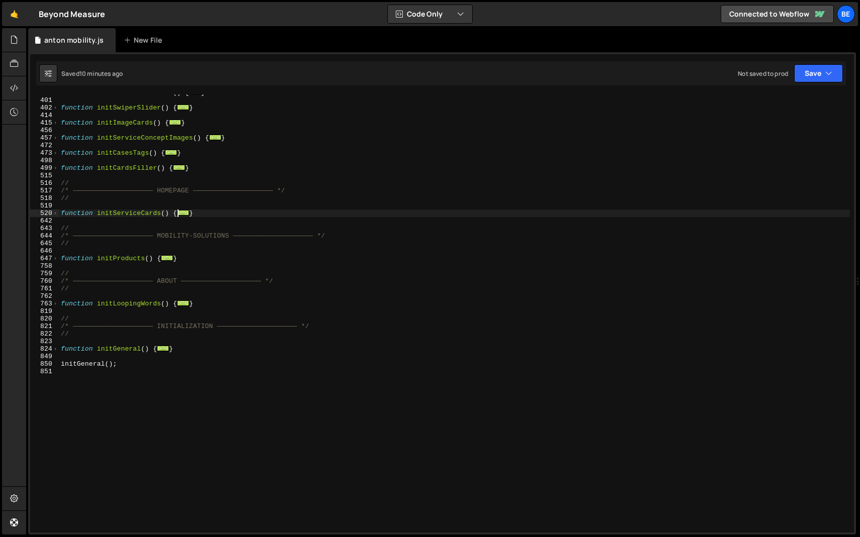
scroll to position [307, 0]
drag, startPoint x: 207, startPoint y: 212, endPoint x: 36, endPoint y: 212, distance: 170.9
click at [36, 212] on div "getScrollItems().forEach(el => (el.style.top = '')); 382 401 402 414 415 456 45…" at bounding box center [442, 314] width 824 height 438
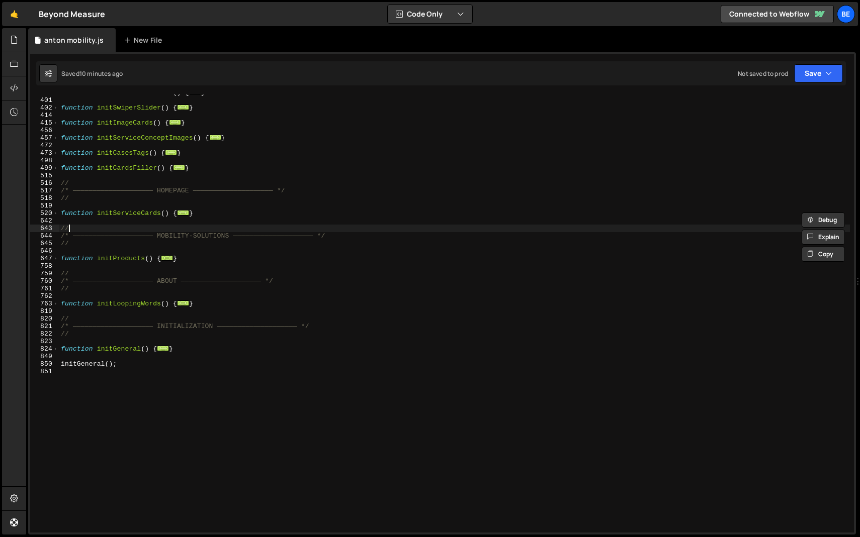
click at [117, 226] on div "function initTranslateFooter ( ) { ... } function initSwiperSlider ( ) { ... } …" at bounding box center [454, 315] width 791 height 453
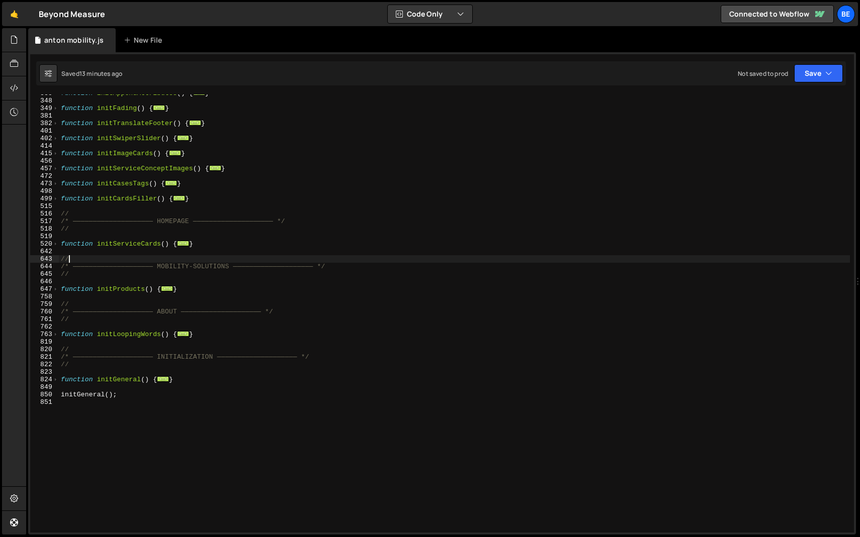
scroll to position [201, 0]
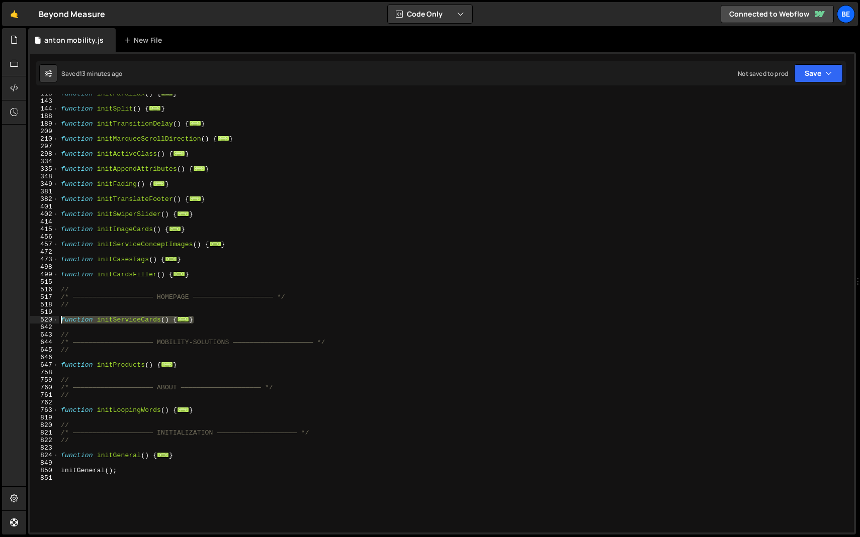
drag, startPoint x: 207, startPoint y: 320, endPoint x: 51, endPoint y: 320, distance: 156.4
click at [51, 320] on div "// 113 143 144 188 189 209 210 297 298 334 335 348 349 381 382 401 402 414 415 …" at bounding box center [442, 314] width 824 height 438
paste textarea "}"
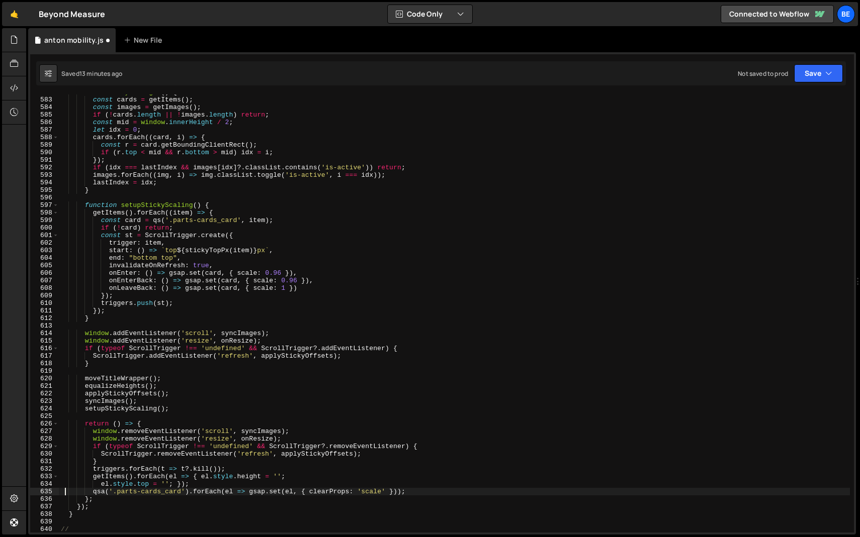
scroll to position [4388, 0]
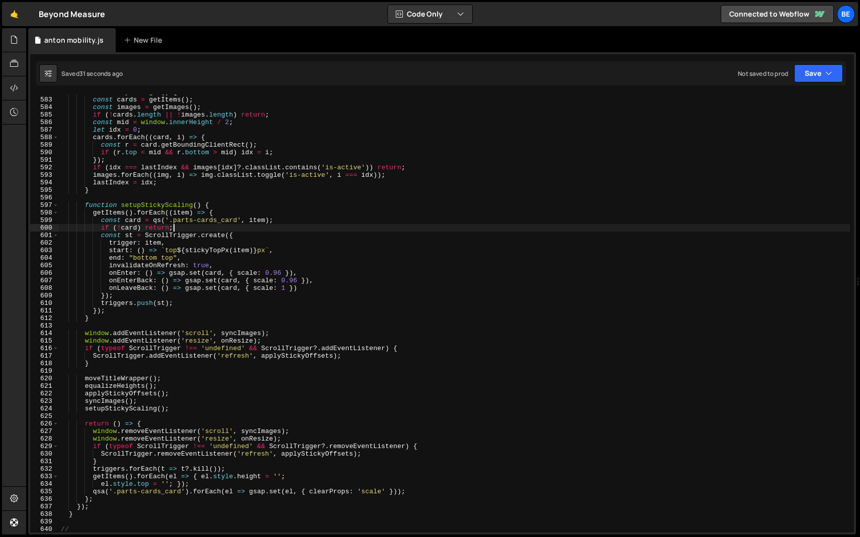
click at [253, 225] on div "function syncImages ( ) { const cards = getItems ( ) ; const images = getImages…" at bounding box center [454, 314] width 791 height 453
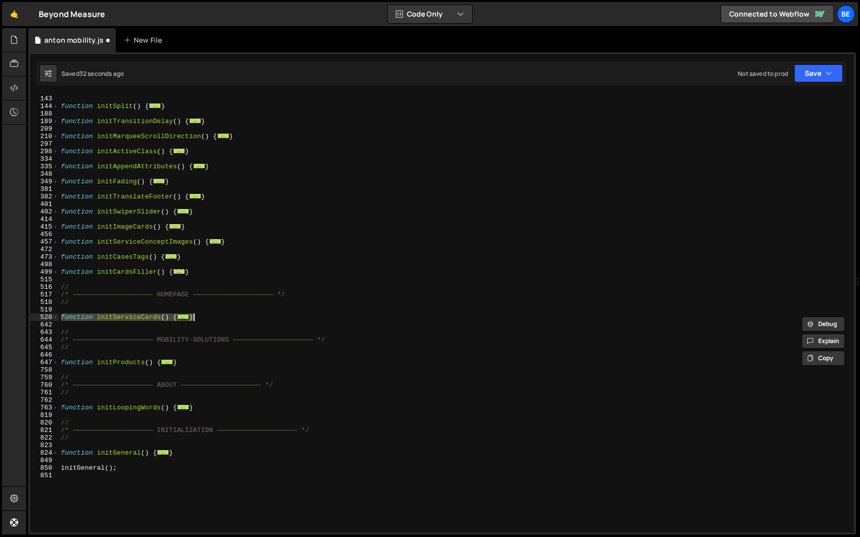
scroll to position [203, 0]
click at [258, 239] on div "function initParallax ( ) { ... } function initSplit ( ) { ... } function initT…" at bounding box center [454, 313] width 791 height 453
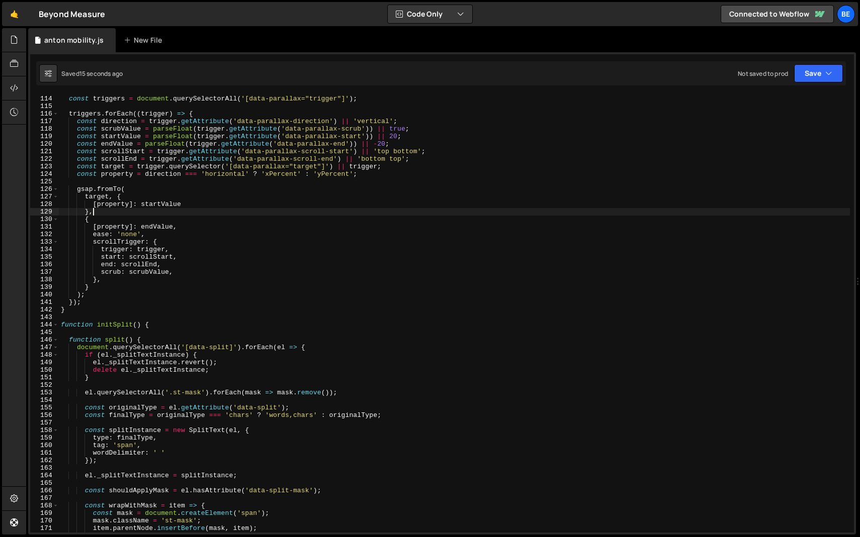
click at [226, 215] on div "function initParallax ( ) { const triggers = document . querySelectorAll ( '[da…" at bounding box center [454, 313] width 791 height 453
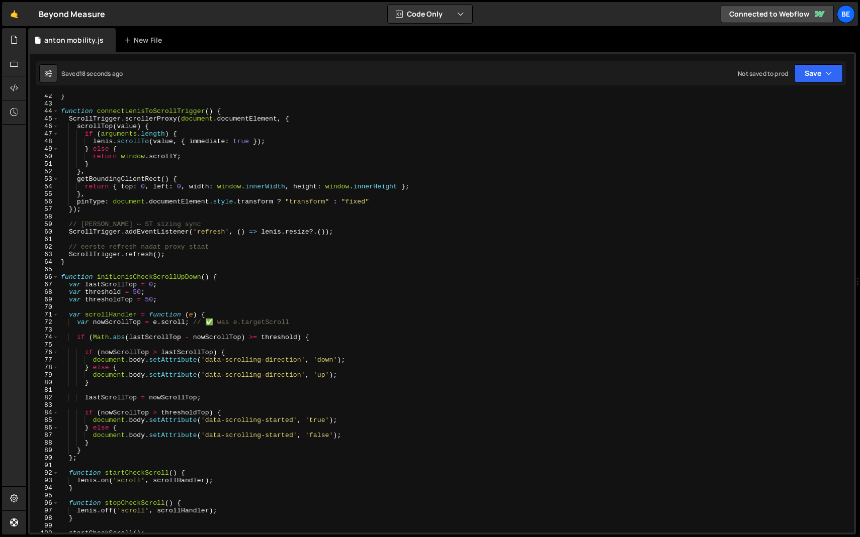
scroll to position [292, 0]
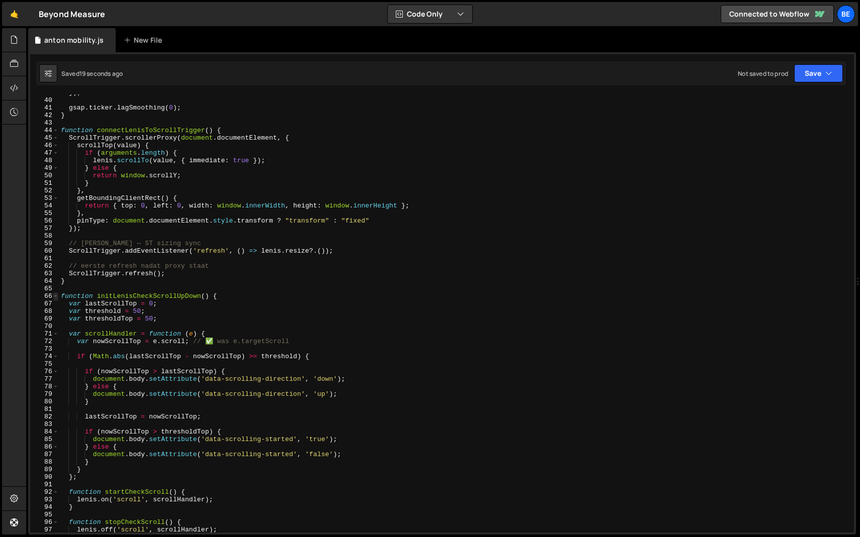
click at [57, 297] on span at bounding box center [56, 297] width 6 height 8
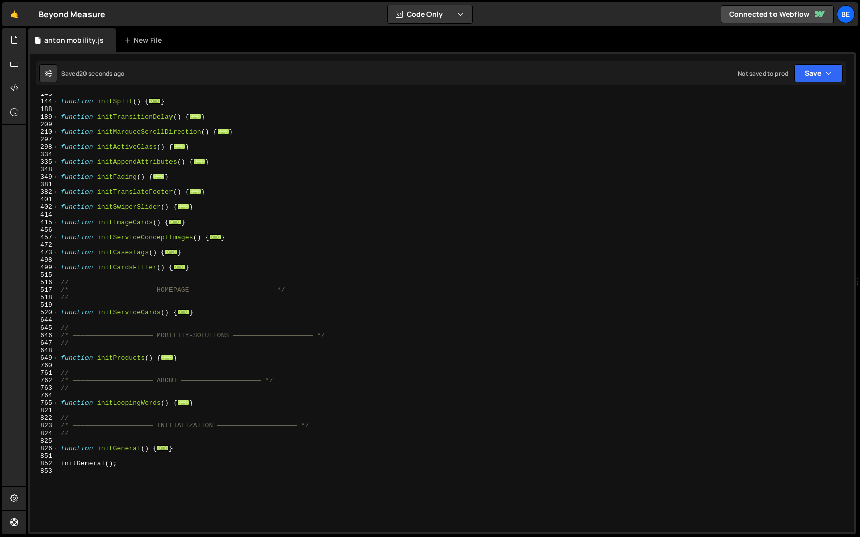
scroll to position [204, 0]
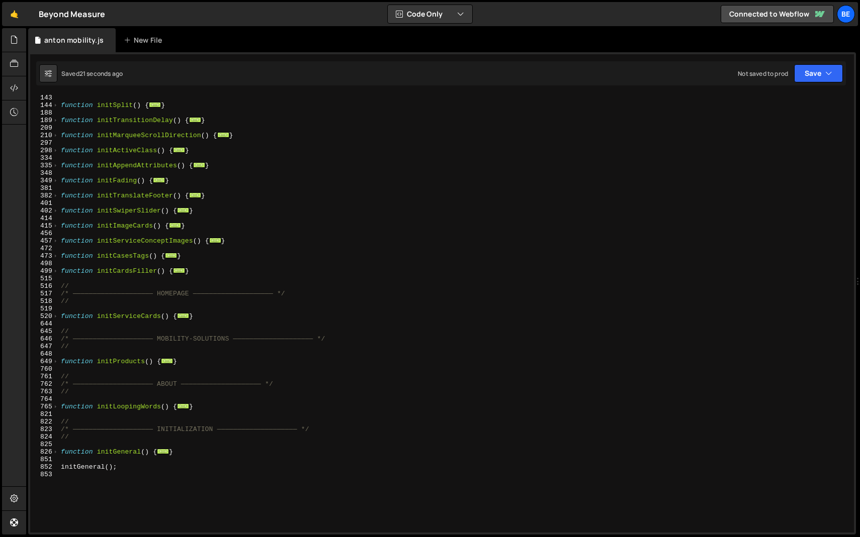
click at [83, 287] on div "function initSplit ( ) { ... } function initTransitionDelay ( ) { ... } functio…" at bounding box center [454, 320] width 791 height 453
click at [58, 318] on div "520" at bounding box center [44, 317] width 29 height 8
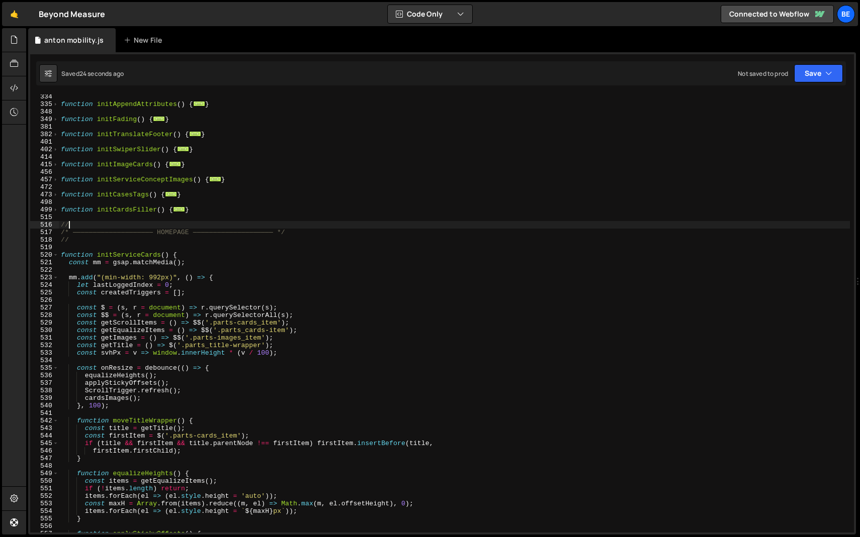
scroll to position [280, 0]
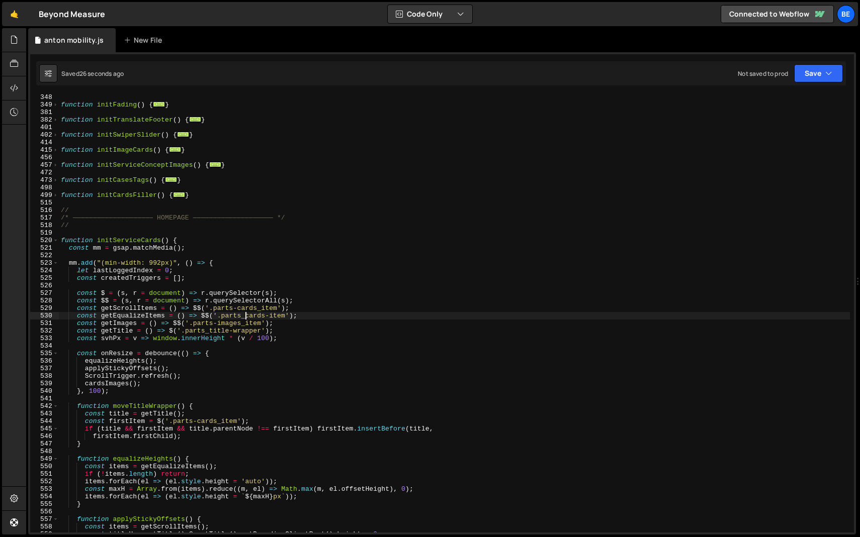
click at [245, 318] on div "function initFading ( ) { ... } function initTranslateFooter ( ) { ... } functi…" at bounding box center [454, 320] width 791 height 453
click at [325, 314] on div "function initFading ( ) { ... } function initTranslateFooter ( ) { ... } functi…" at bounding box center [454, 320] width 791 height 453
click at [238, 358] on div "function initFading ( ) { ... } function initTranslateFooter ( ) { ... } functi…" at bounding box center [454, 320] width 791 height 453
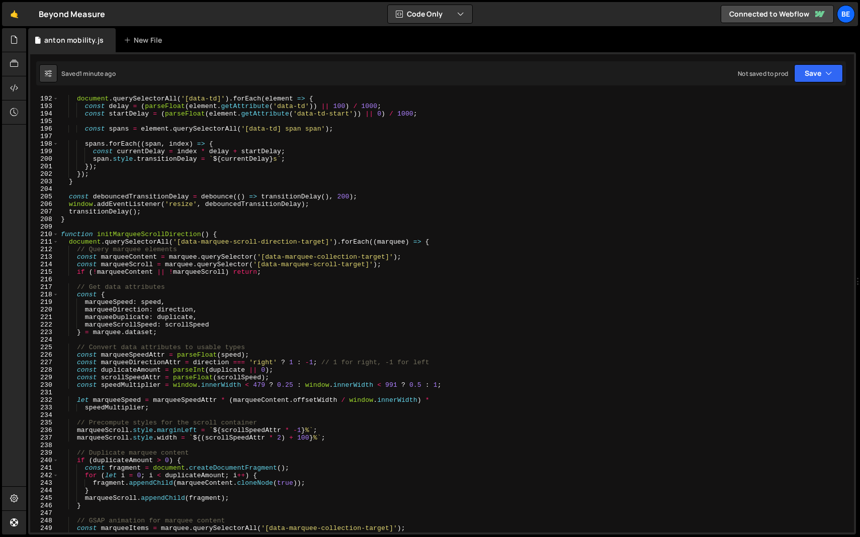
scroll to position [1438, 0]
click at [57, 236] on span at bounding box center [56, 237] width 6 height 8
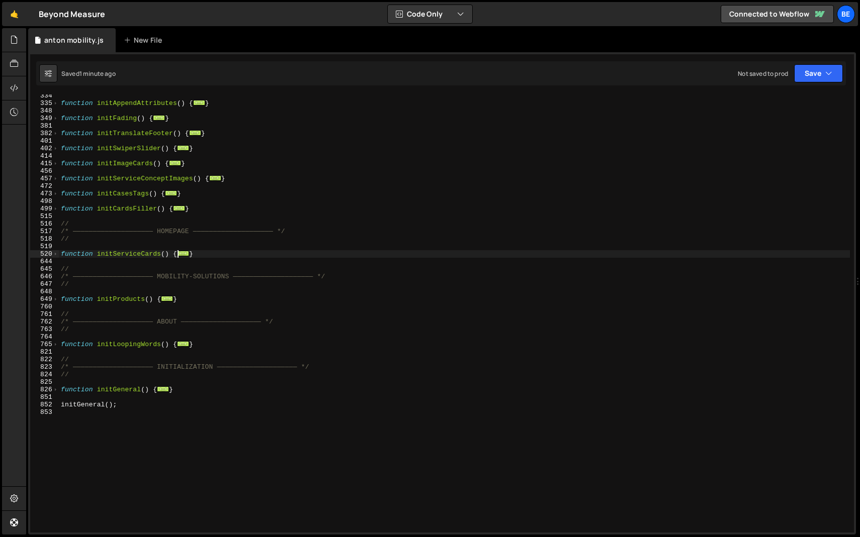
scroll to position [266, 0]
drag, startPoint x: 207, startPoint y: 251, endPoint x: 34, endPoint y: 256, distance: 172.5
click at [33, 256] on div "equalizeHeights(); 334 335 348 349 381 382 401 402 414 415 456 457 472 473 498 …" at bounding box center [442, 314] width 824 height 438
type textarea "function initServiceCards() { const mm = gsap.matchMedia();"
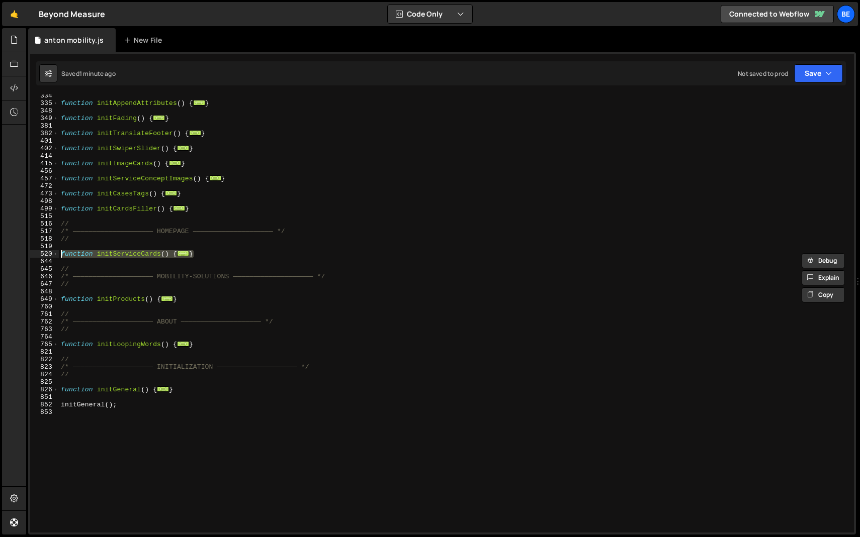
click at [81, 259] on div "function initAppendAttributes ( ) { ... } function initFading ( ) { ... } funct…" at bounding box center [454, 318] width 791 height 453
click at [55, 254] on span at bounding box center [56, 254] width 6 height 8
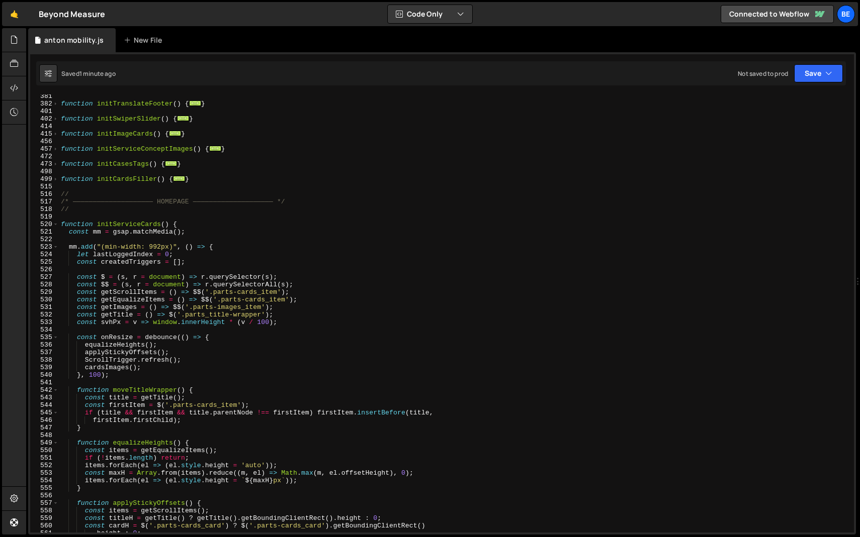
scroll to position [297, 0]
click at [53, 225] on span at bounding box center [56, 224] width 6 height 8
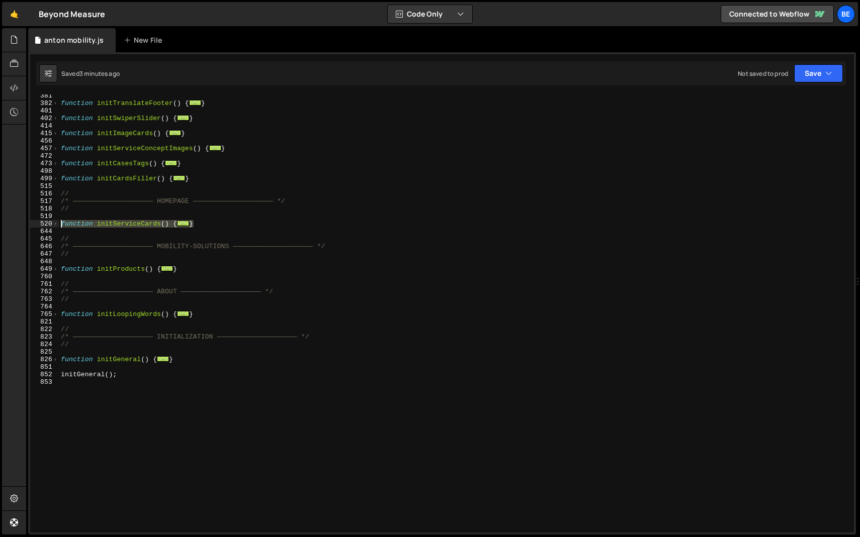
drag, startPoint x: 213, startPoint y: 225, endPoint x: 6, endPoint y: 225, distance: 206.6
click at [6, 225] on div "Hold on a sec... Are you certain you wish to leave this page? Any changes you'v…" at bounding box center [430, 268] width 860 height 537
paste textarea "}"
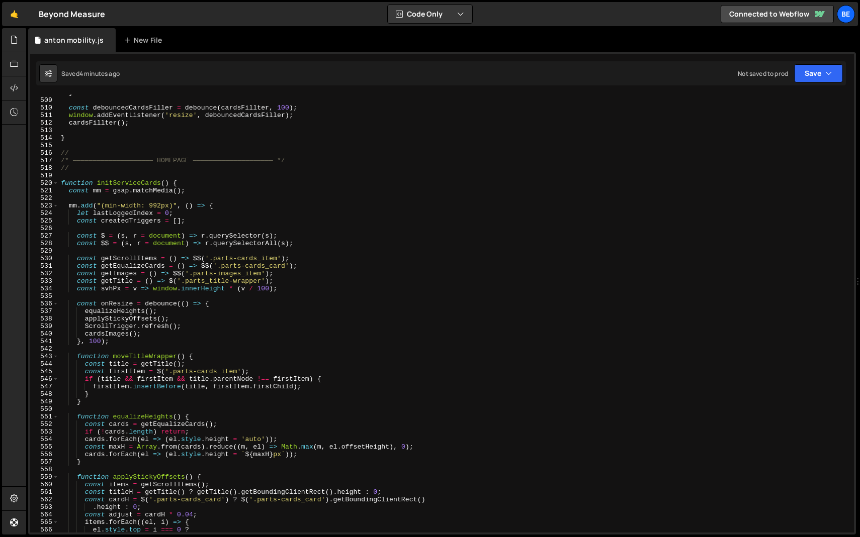
scroll to position [3700, 0]
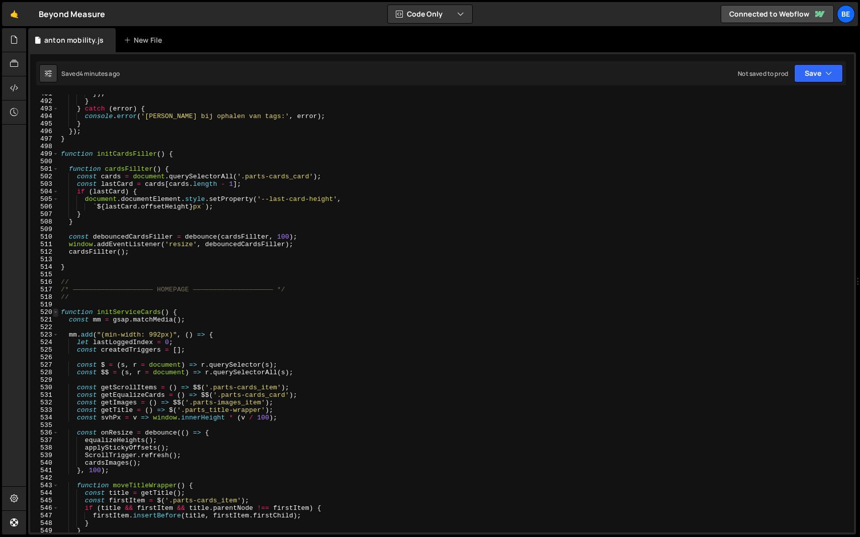
click at [55, 310] on span at bounding box center [56, 313] width 6 height 8
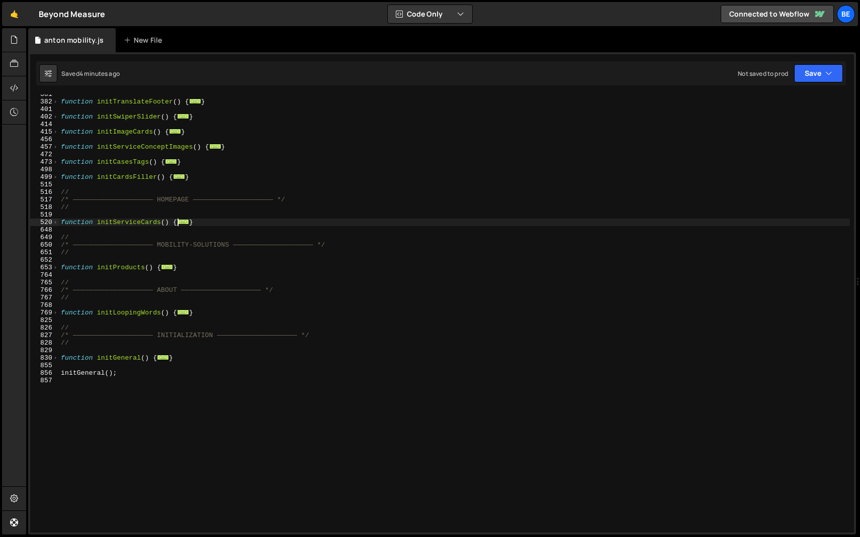
scroll to position [279, 0]
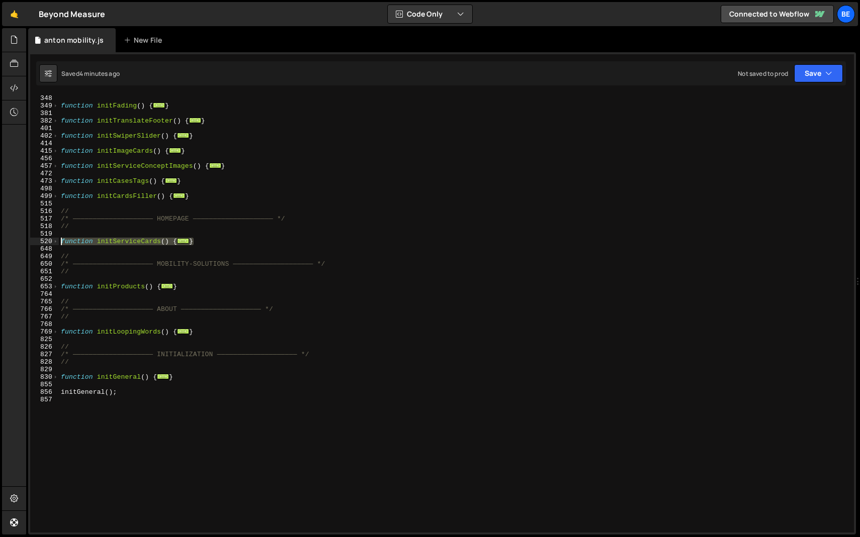
drag, startPoint x: 206, startPoint y: 244, endPoint x: 59, endPoint y: 242, distance: 147.3
click at [59, 242] on div "function initAppendAttributes ( ) { ... } function initFading ( ) { ... } funct…" at bounding box center [454, 313] width 791 height 453
paste textarea "}"
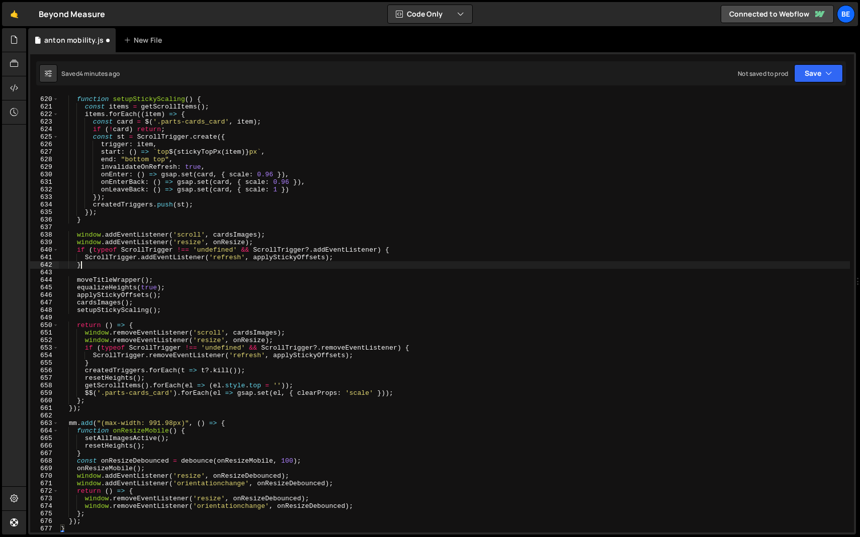
click at [195, 268] on div "function setupStickyScaling ( ) { const items = getScrollItems ( ) ; items . fo…" at bounding box center [454, 314] width 791 height 453
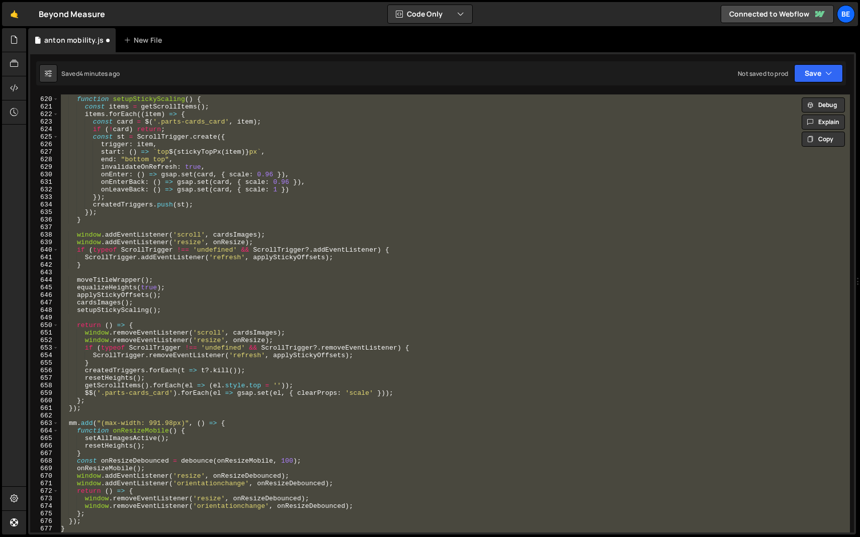
click at [208, 254] on div "function setupStickyScaling ( ) { const items = getScrollItems ( ) ; items . fo…" at bounding box center [454, 314] width 791 height 438
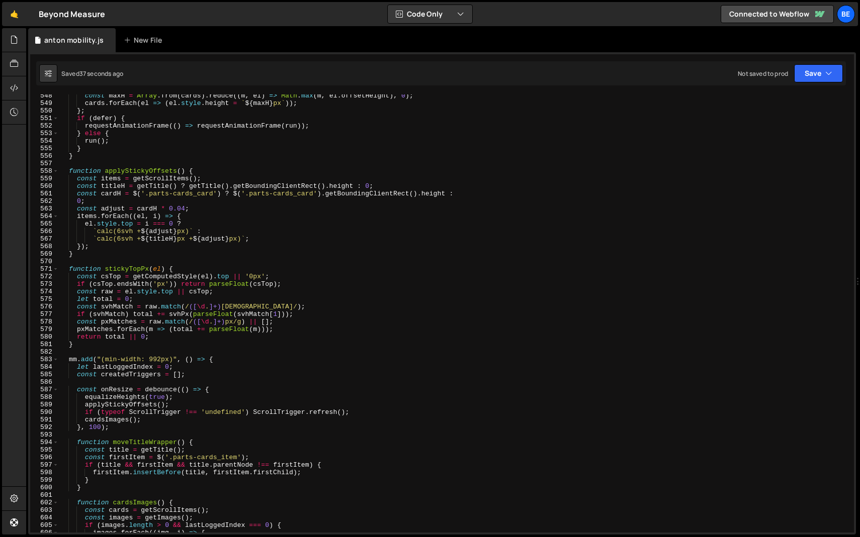
scroll to position [4124, 0]
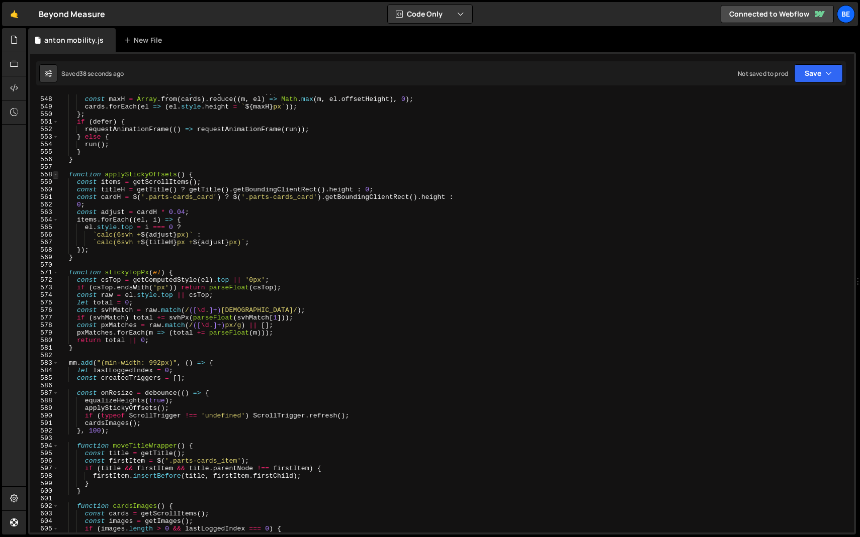
click at [53, 174] on span at bounding box center [56, 175] width 6 height 8
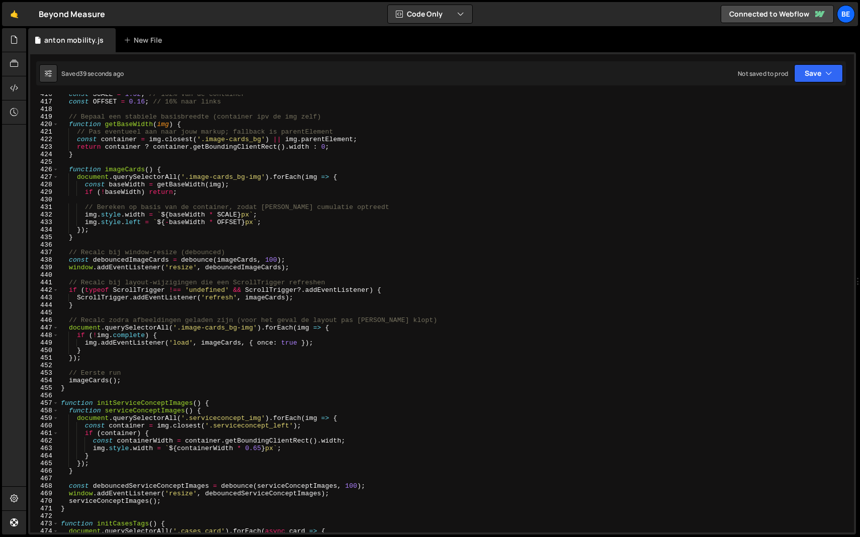
scroll to position [3134, 0]
click at [56, 402] on span at bounding box center [56, 404] width 6 height 8
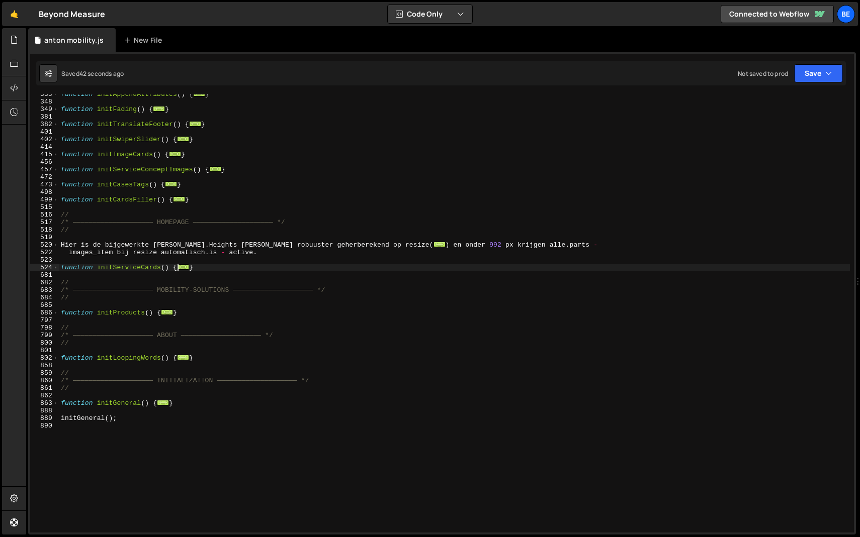
scroll to position [247, 0]
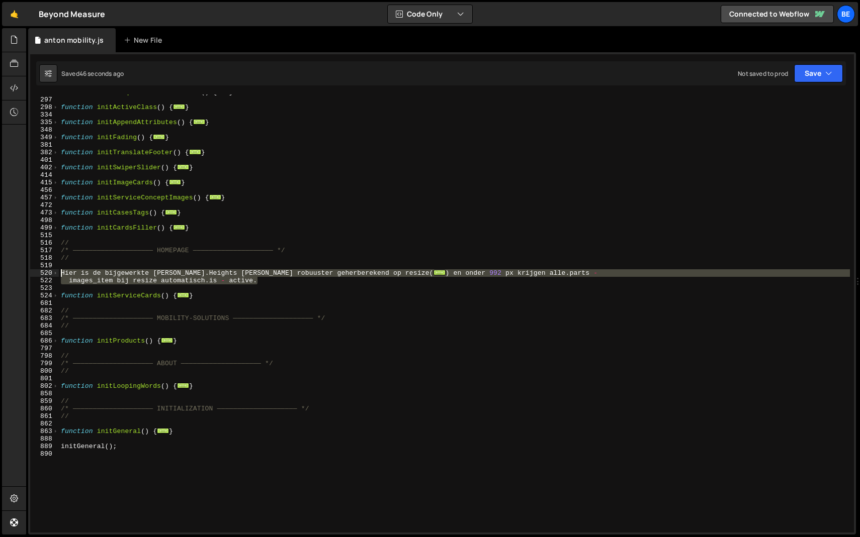
drag, startPoint x: 268, startPoint y: 282, endPoint x: 47, endPoint y: 274, distance: 221.4
click at [47, 274] on div "window.addEventListener('scroll', cardsImages); 210 297 298 334 335 348 349 381…" at bounding box center [442, 314] width 824 height 438
type textarea "Hier is de bijgewerkte versie.Heights worden robuuster geherberekend op resize(…"
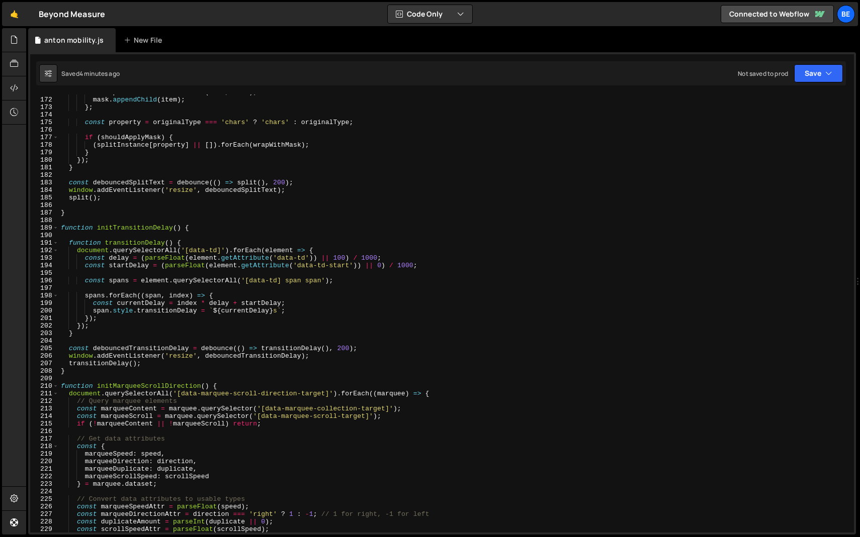
scroll to position [1233, 0]
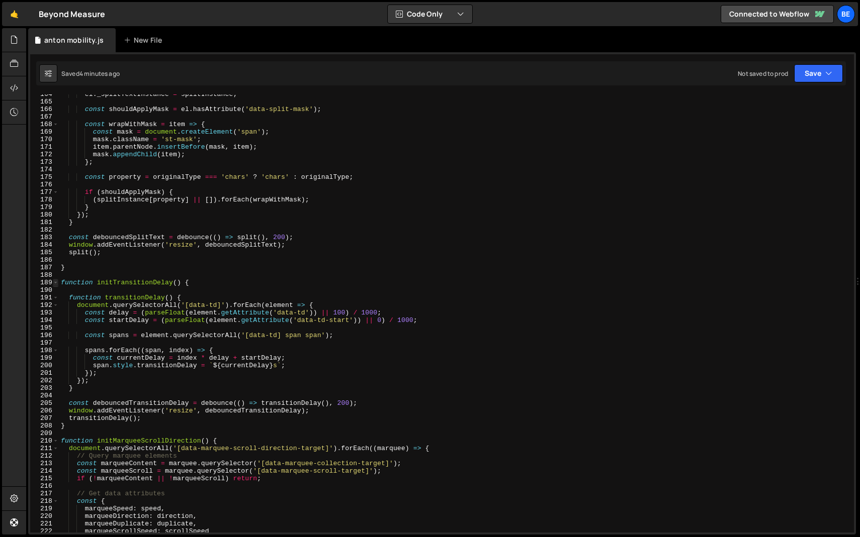
click at [55, 281] on span at bounding box center [56, 283] width 6 height 8
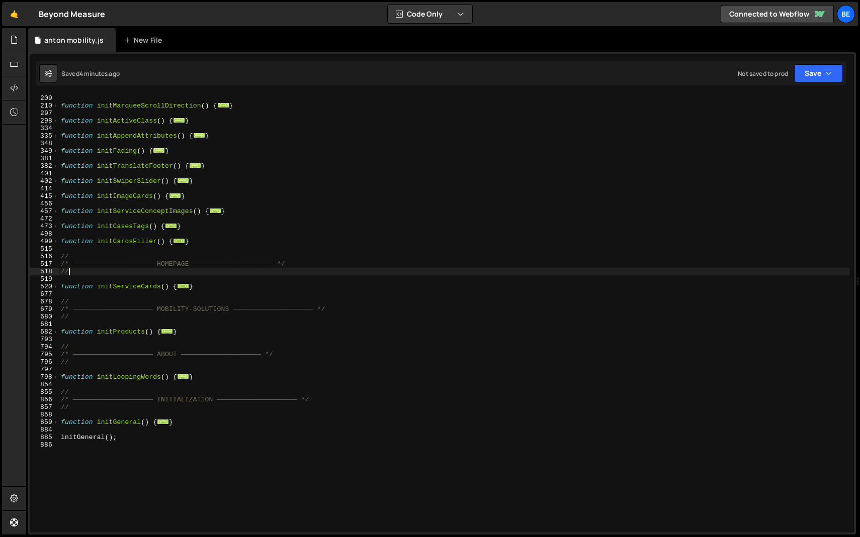
scroll to position [222, 0]
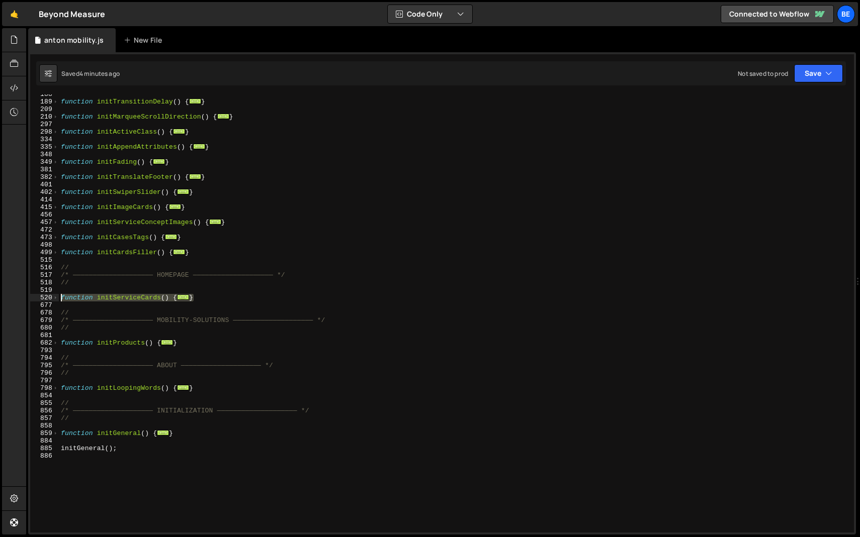
drag, startPoint x: 203, startPoint y: 297, endPoint x: 50, endPoint y: 298, distance: 152.8
click at [50, 298] on div "// 188 189 209 210 297 298 334 335 348 349 381 382 401 402 414 415 456 457 472 …" at bounding box center [442, 314] width 824 height 438
paste textarea "}"
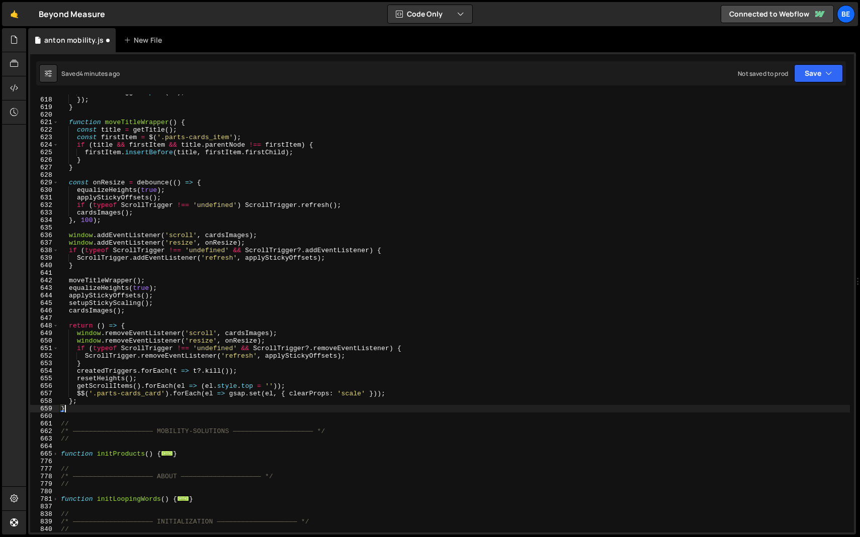
type textarea "};"
